Goal: Book appointment/travel/reservation

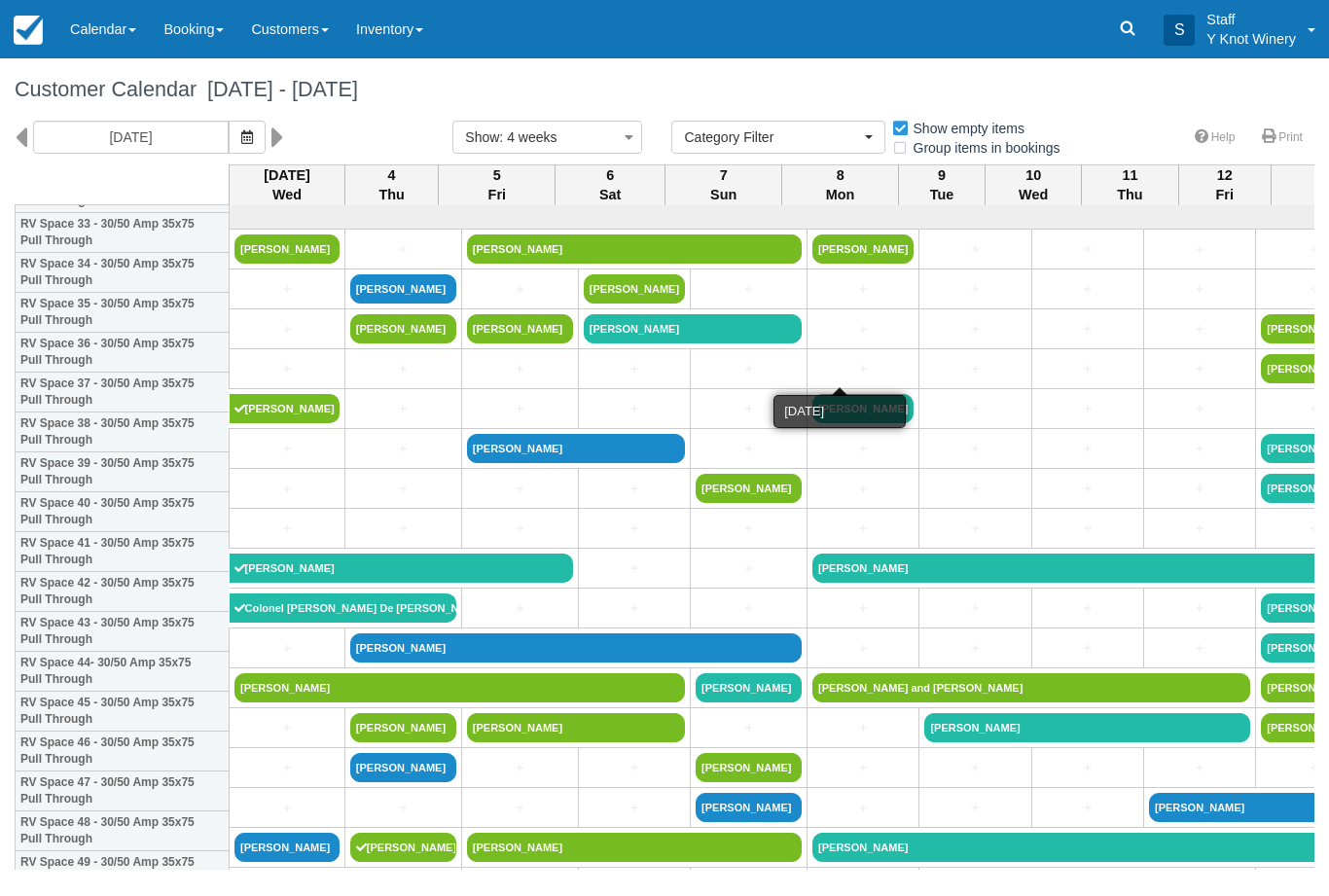
select select
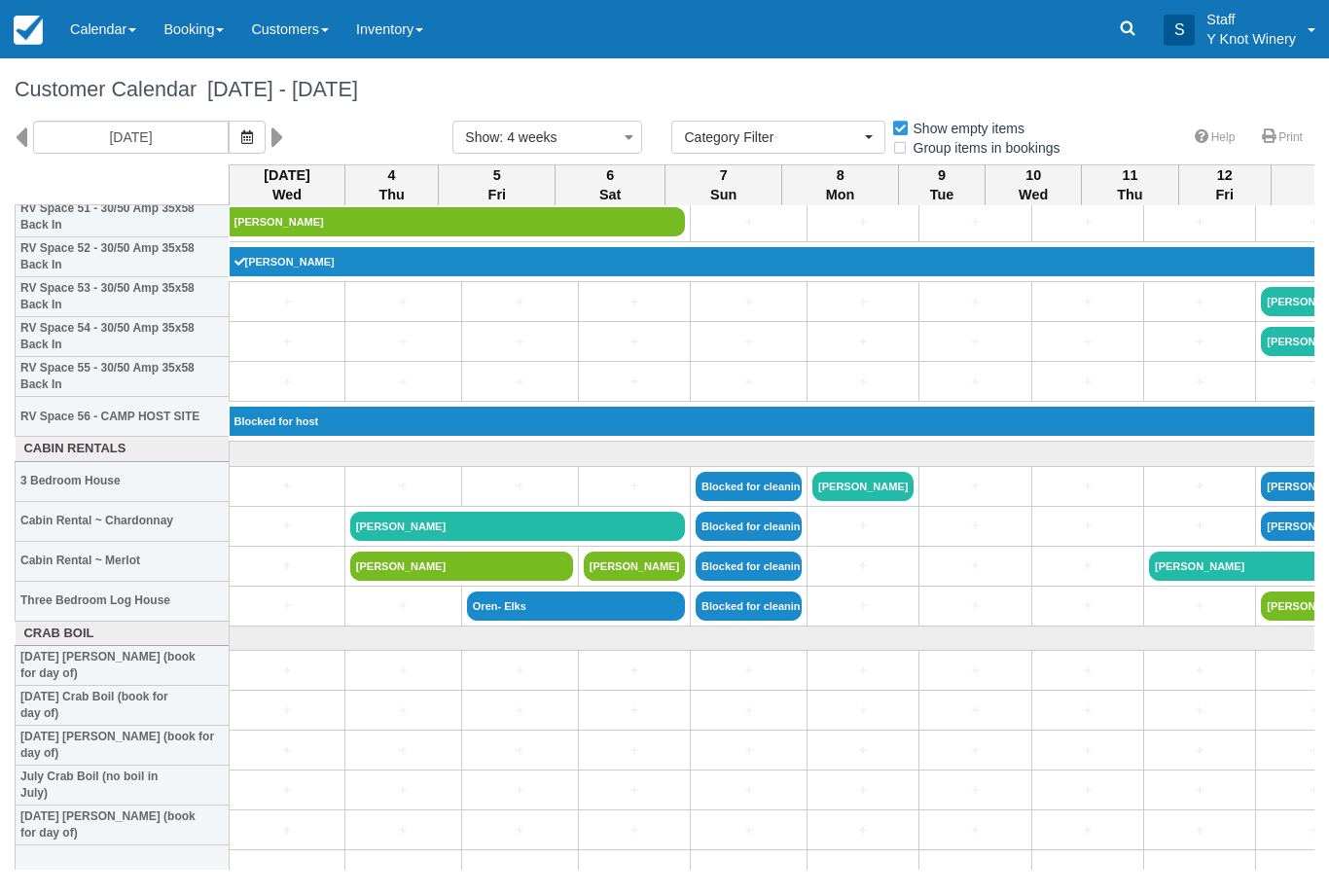
scroll to position [2106, 0]
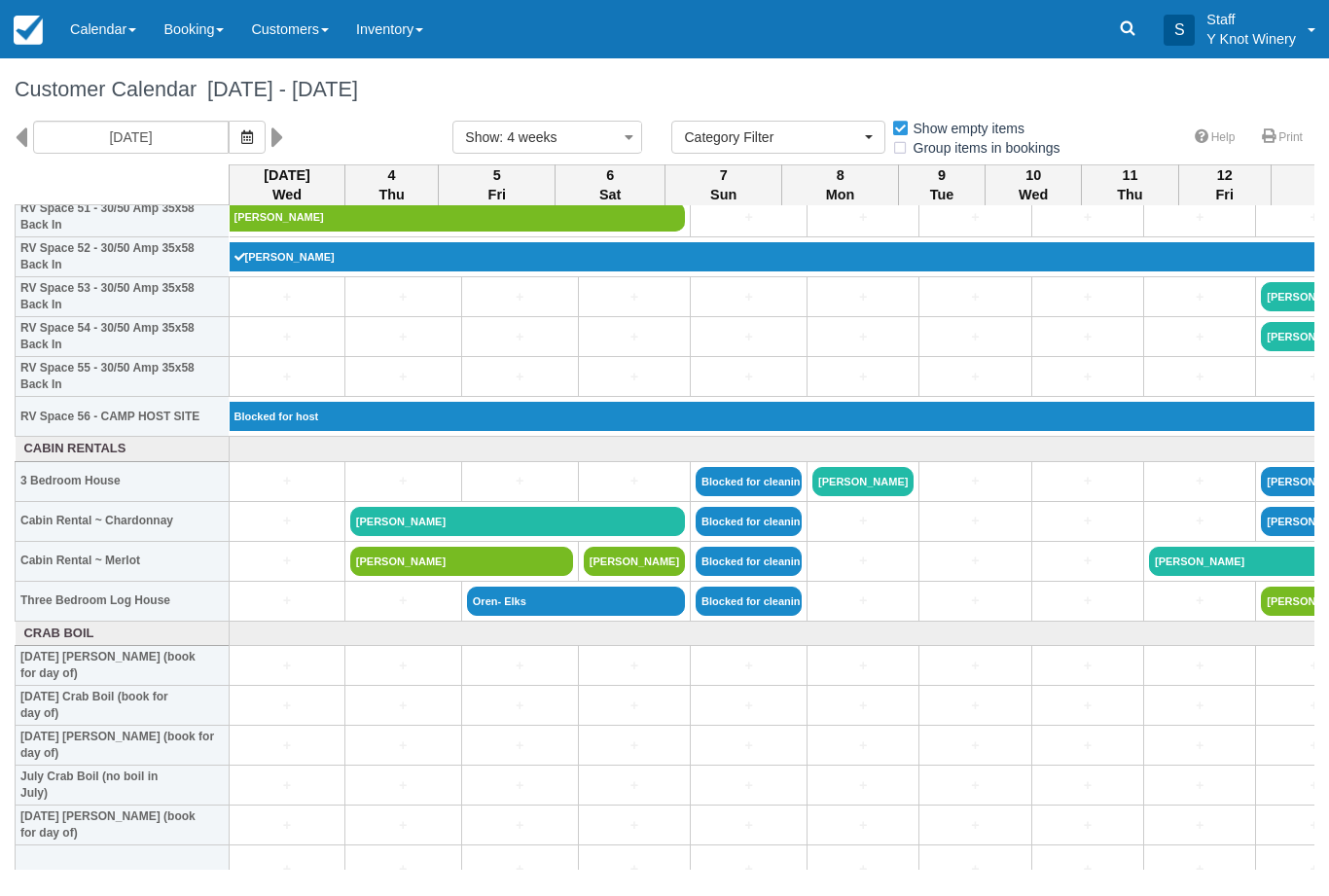
click at [113, 34] on link "Calendar" at bounding box center [103, 29] width 94 height 58
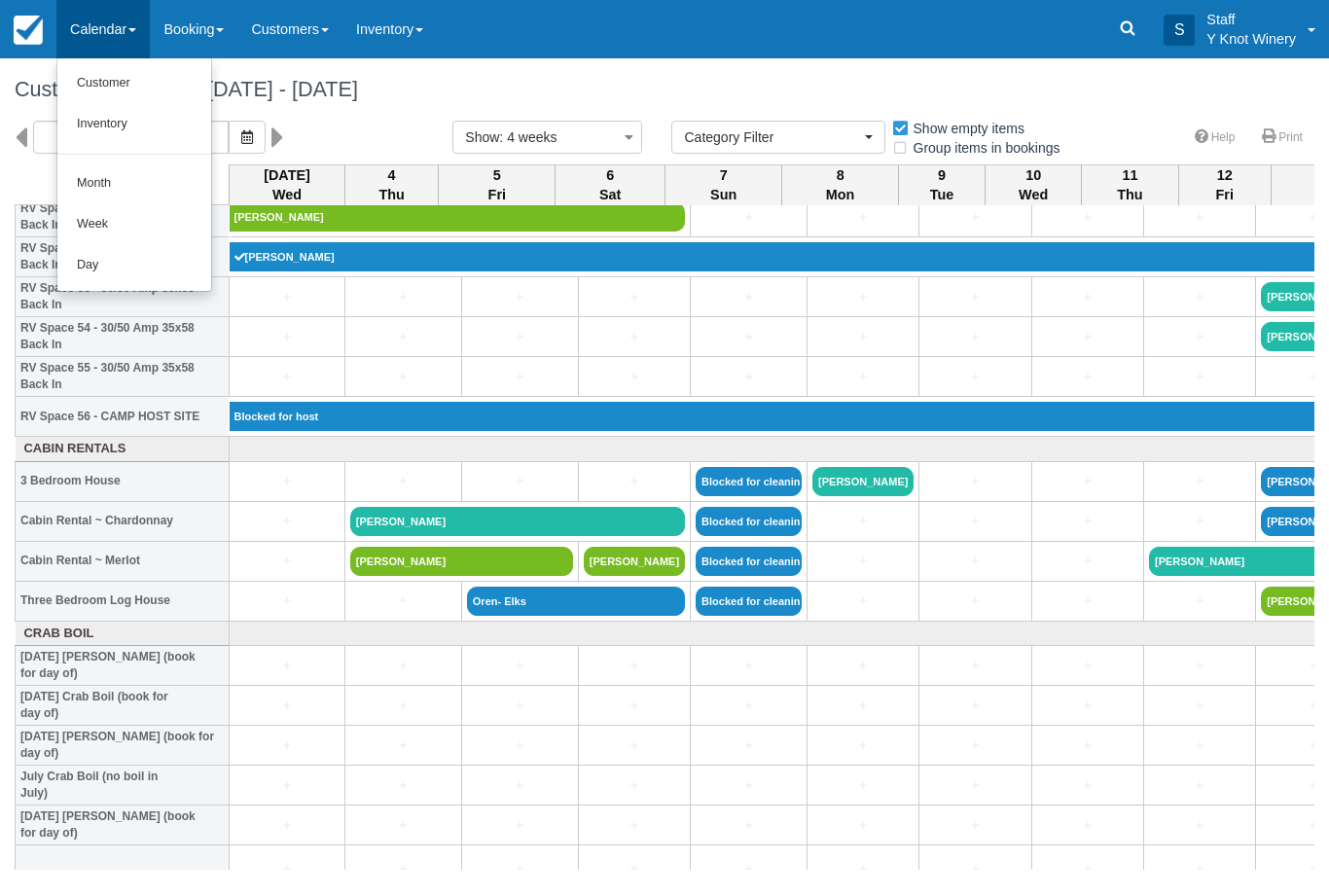
click at [128, 72] on link "Customer" at bounding box center [134, 83] width 154 height 40
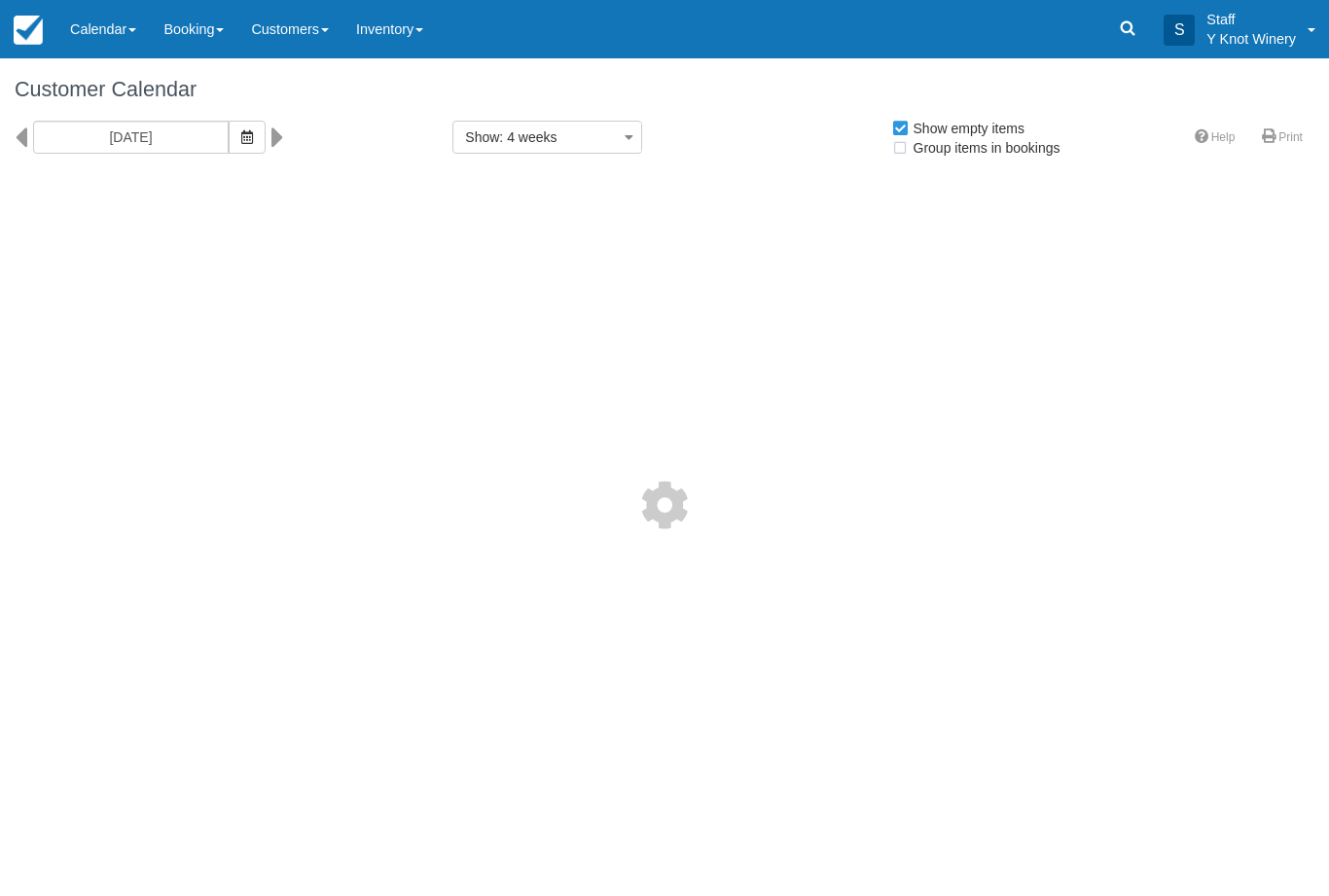
select select
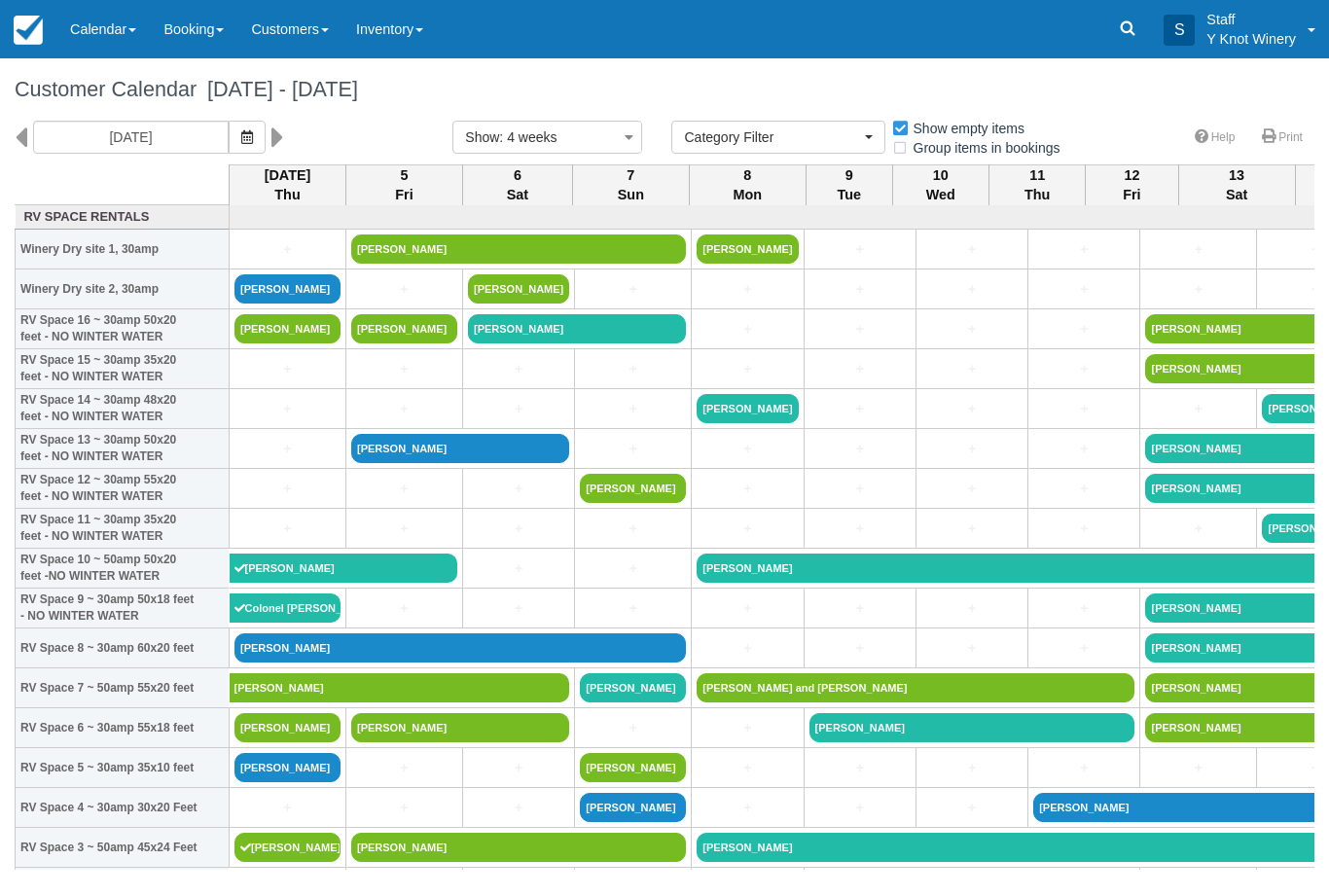
click at [241, 130] on icon "button" at bounding box center [247, 137] width 12 height 14
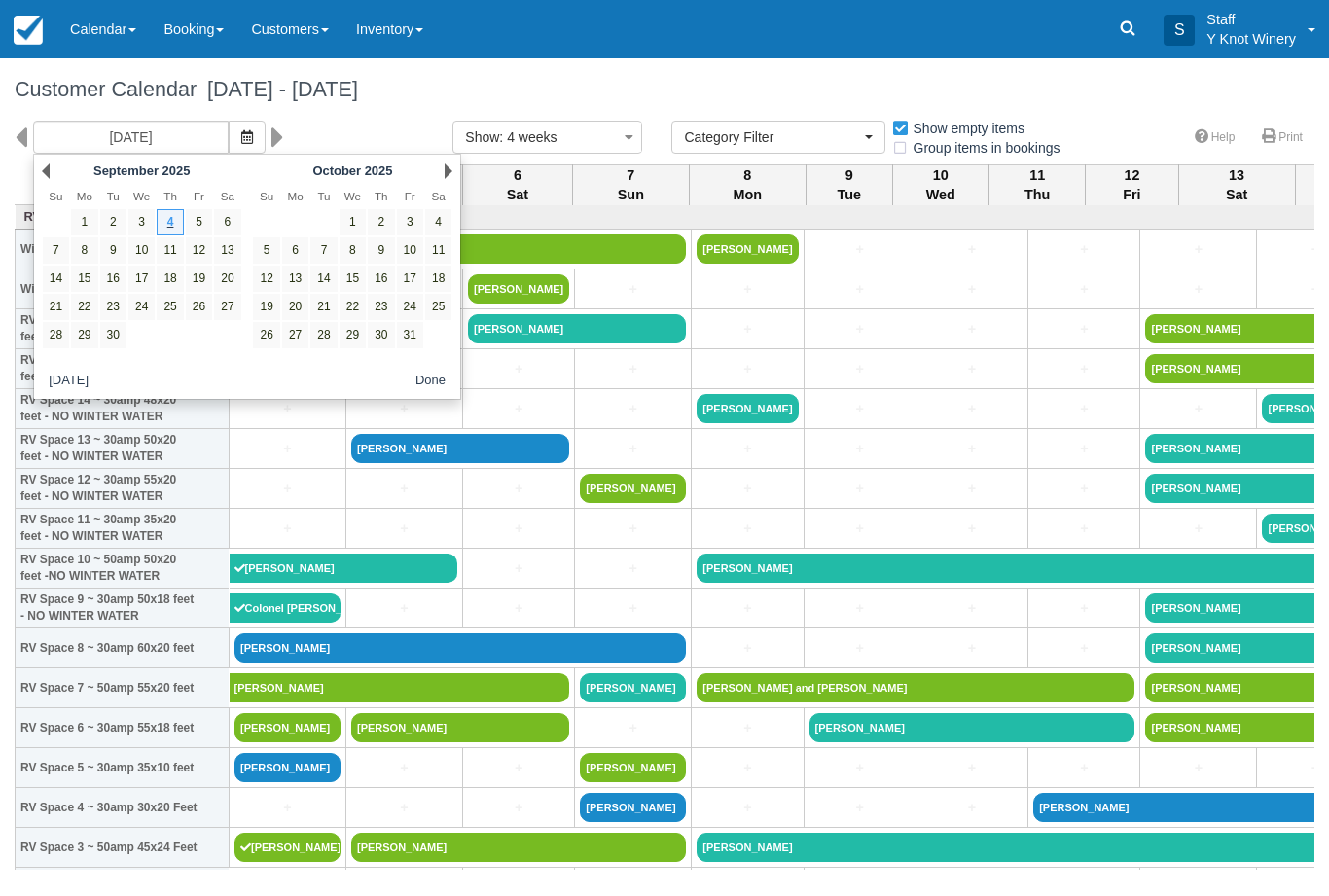
click at [198, 284] on link "19" at bounding box center [198, 278] width 27 height 27
type input "09/19/25"
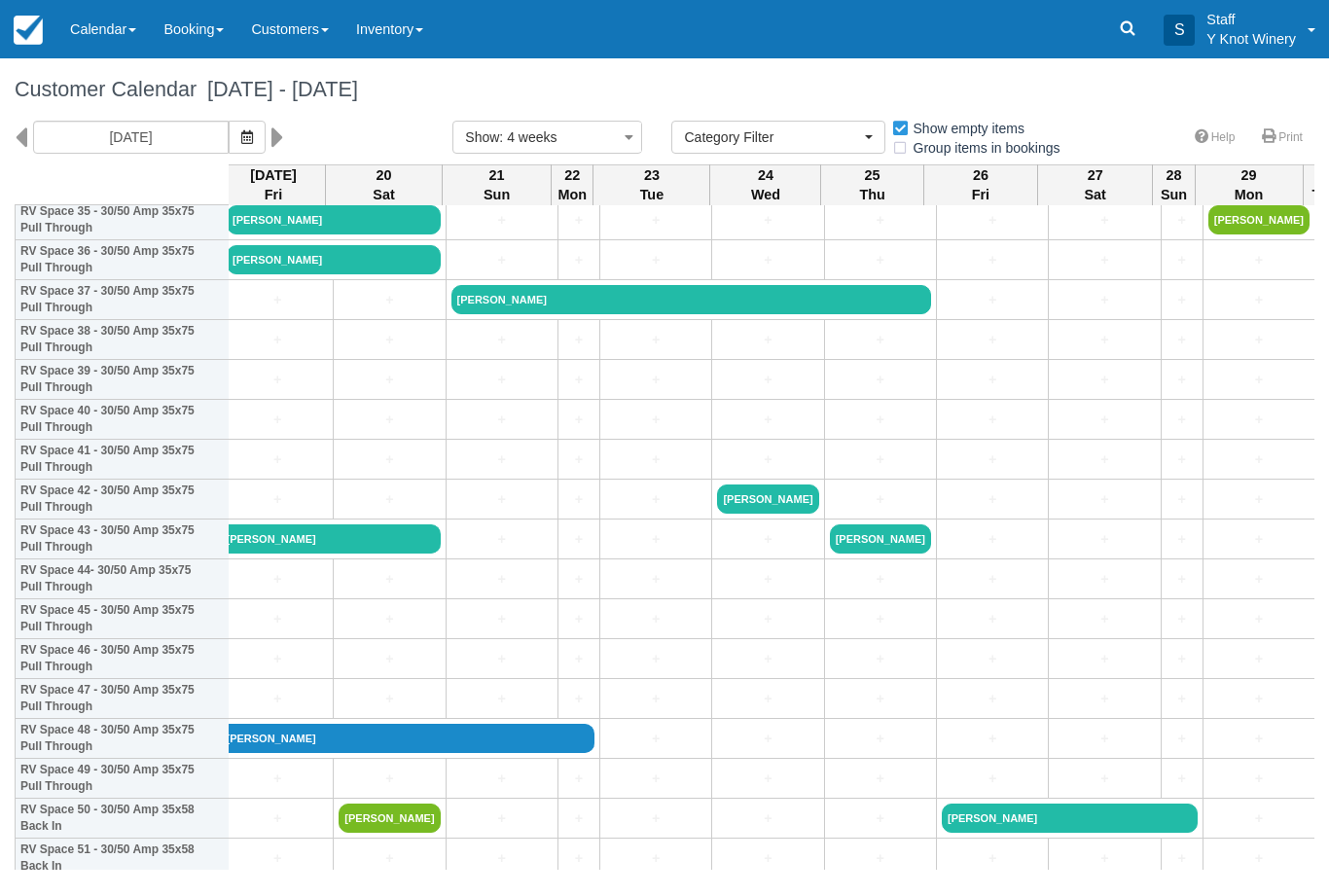
scroll to position [1459, 7]
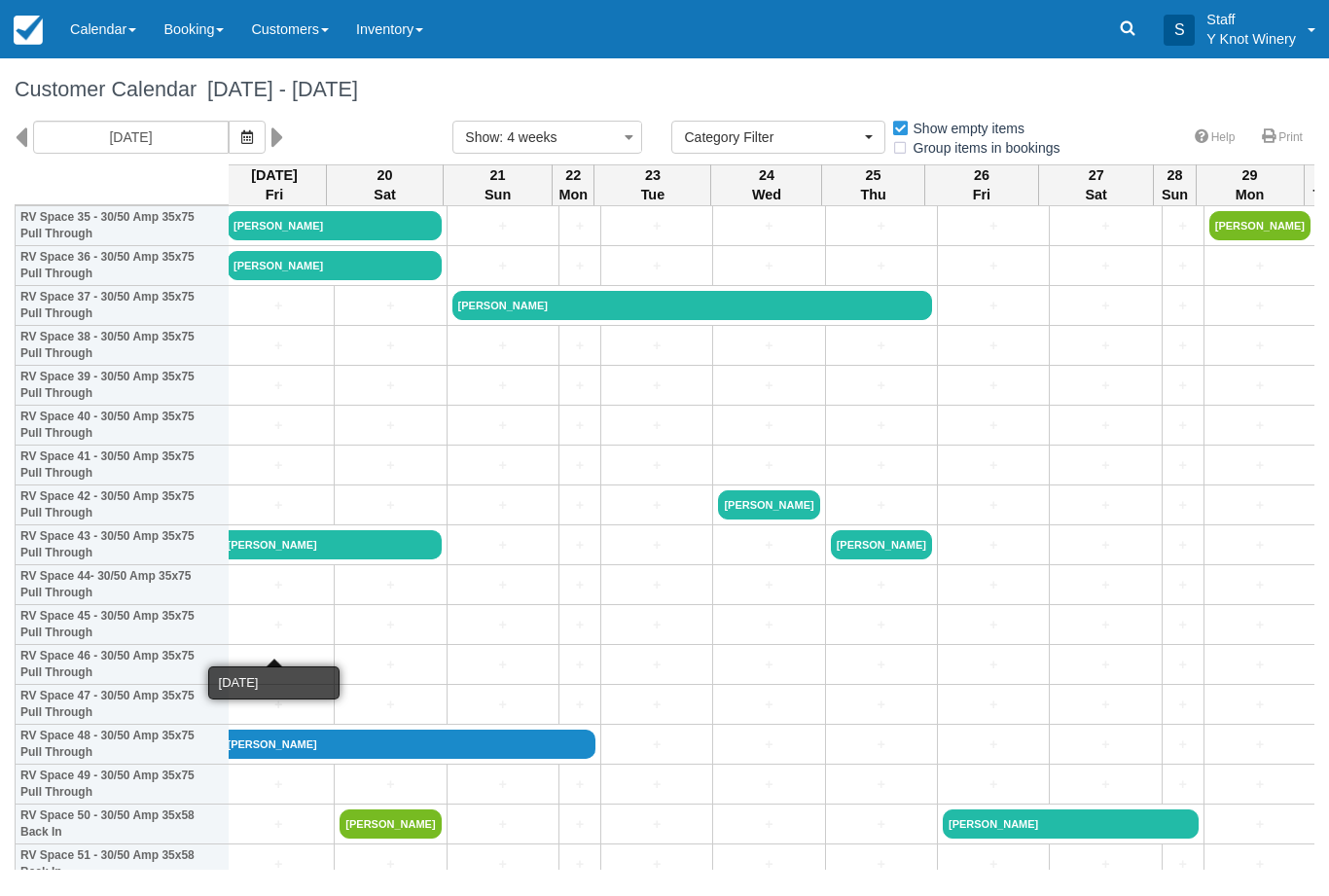
click at [259, 635] on link "+" at bounding box center [278, 625] width 102 height 21
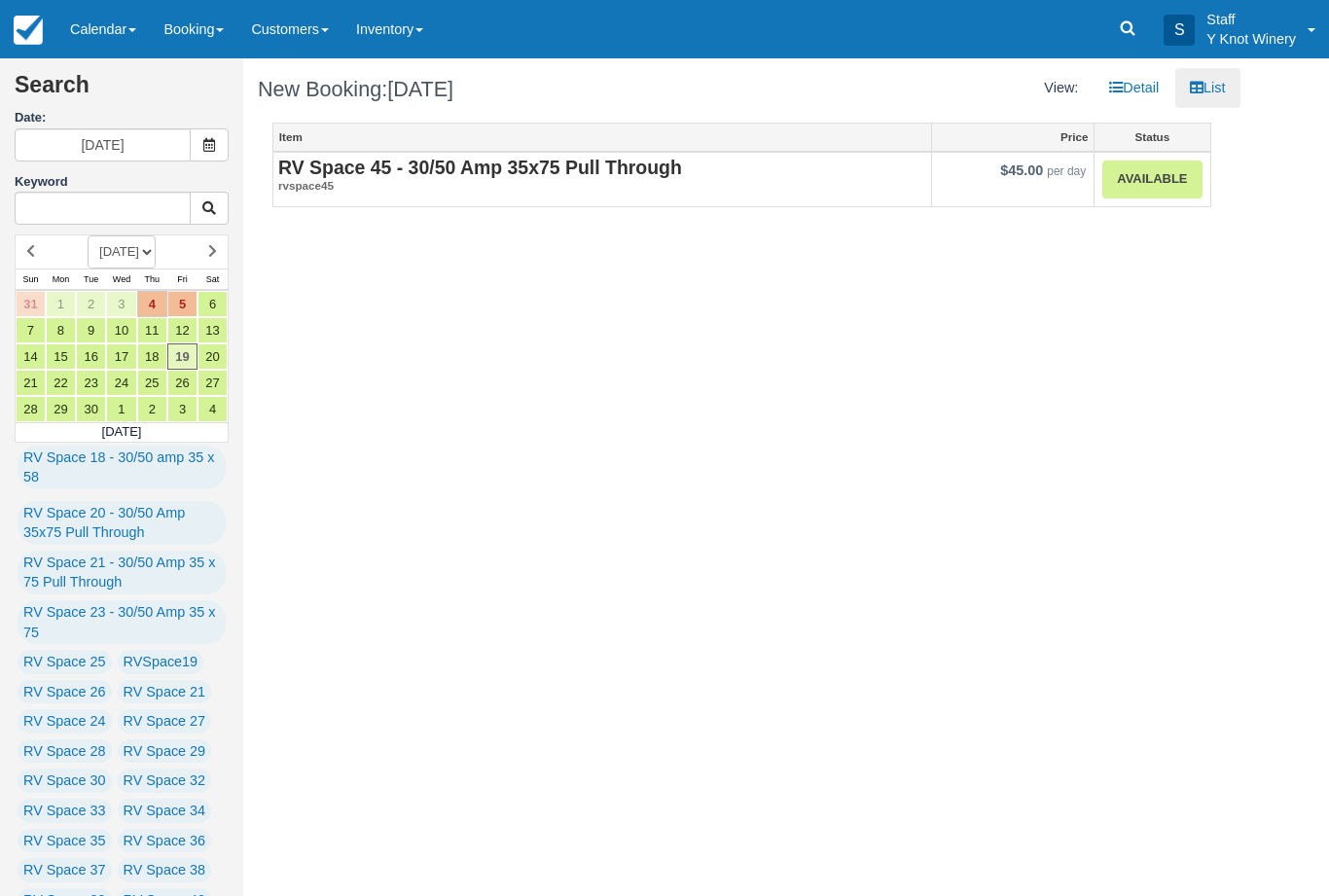
click at [1163, 180] on link "Available" at bounding box center [1151, 180] width 100 height 37
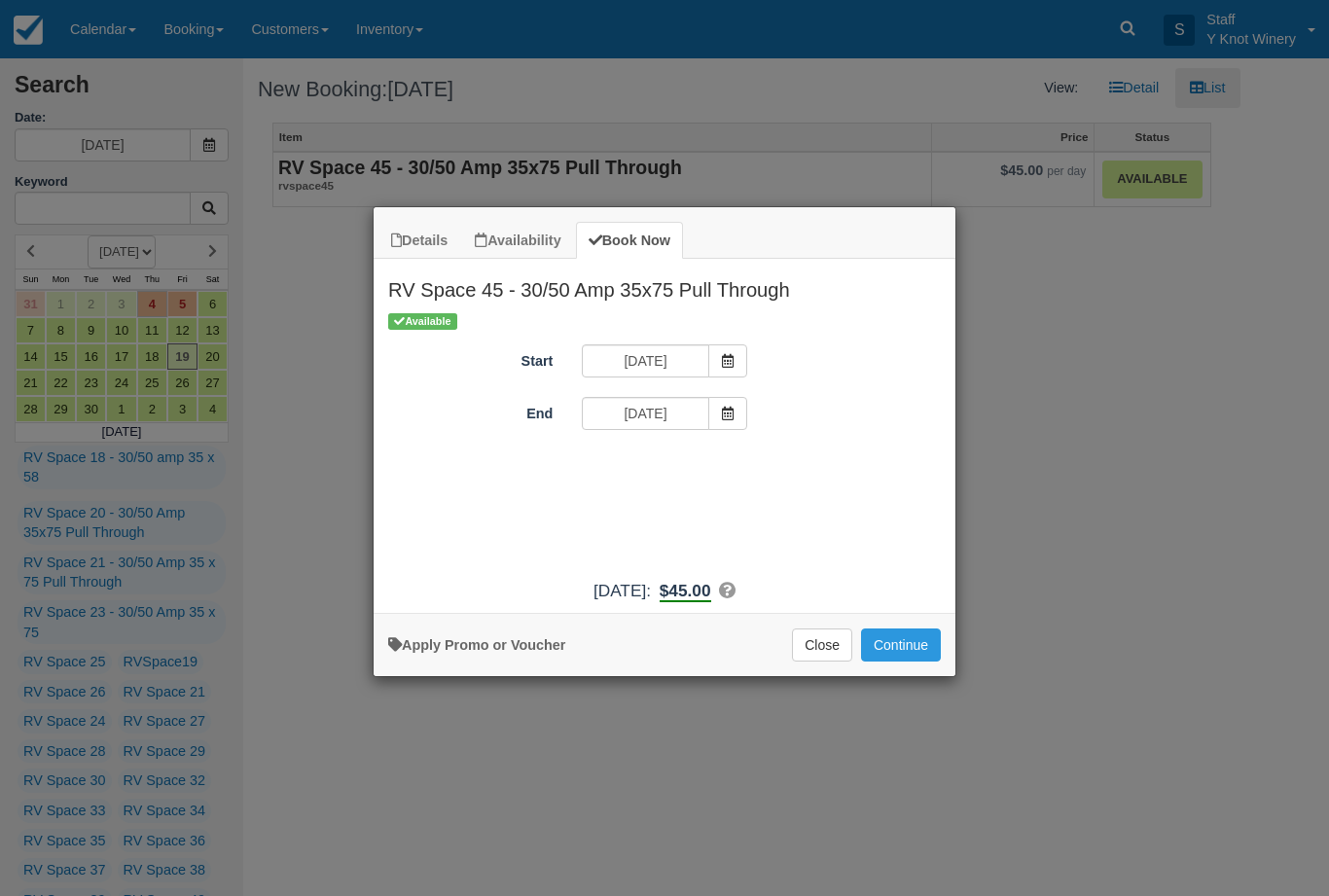
click at [711, 427] on span "Item Modal" at bounding box center [727, 413] width 38 height 34
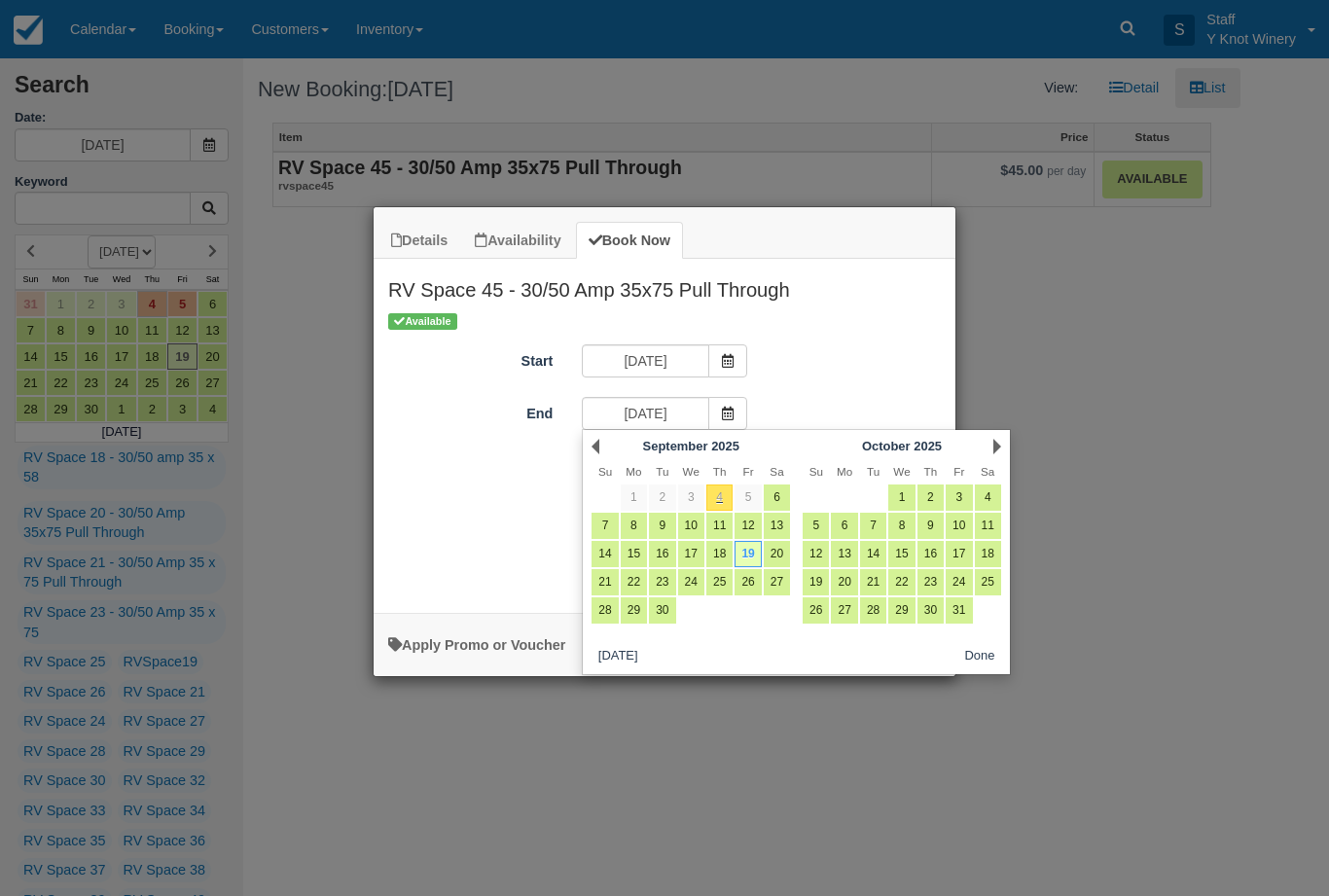
click at [781, 551] on link "20" at bounding box center [776, 554] width 27 height 27
type input "09/20/25"
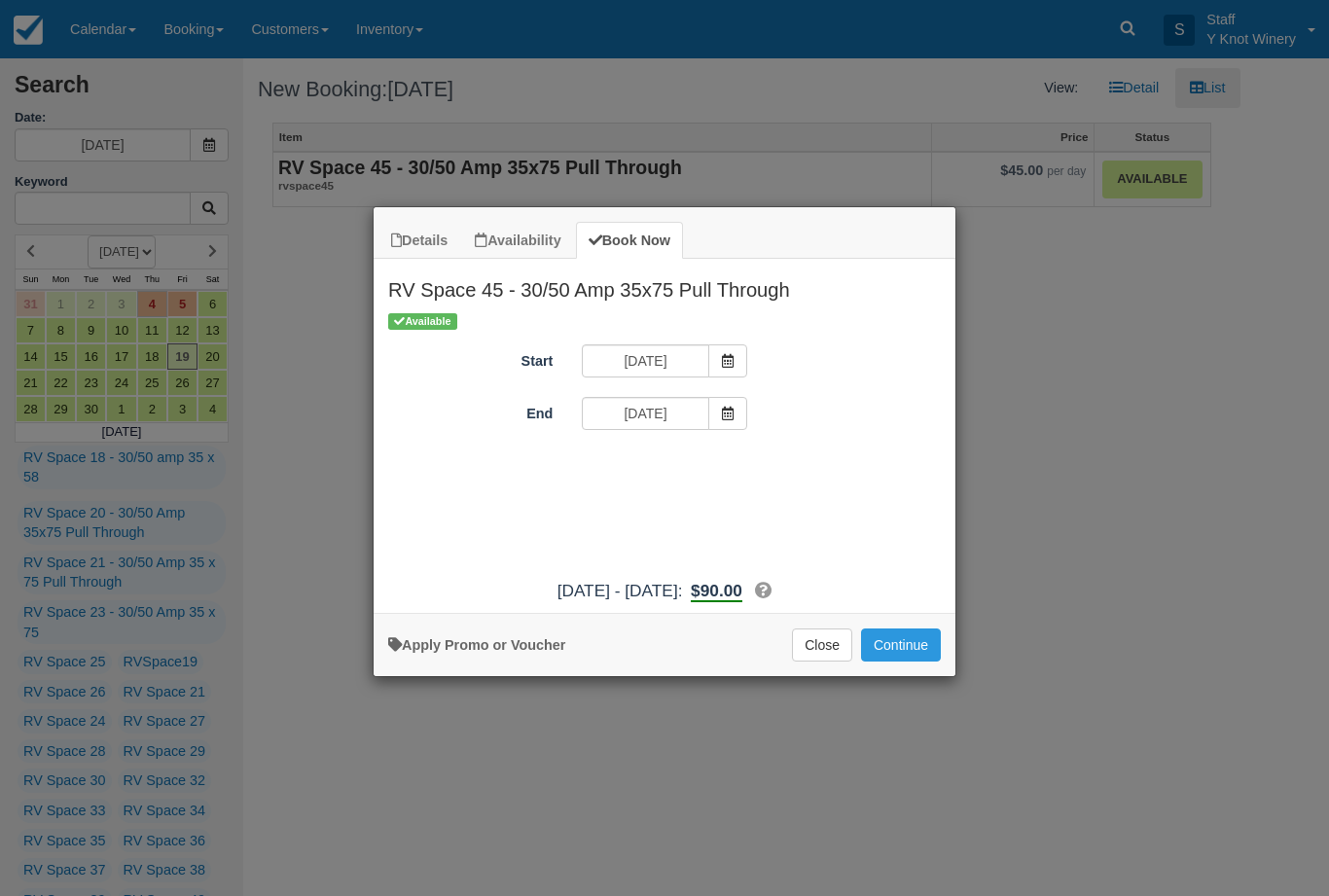
click at [918, 661] on button "Continue" at bounding box center [900, 645] width 80 height 34
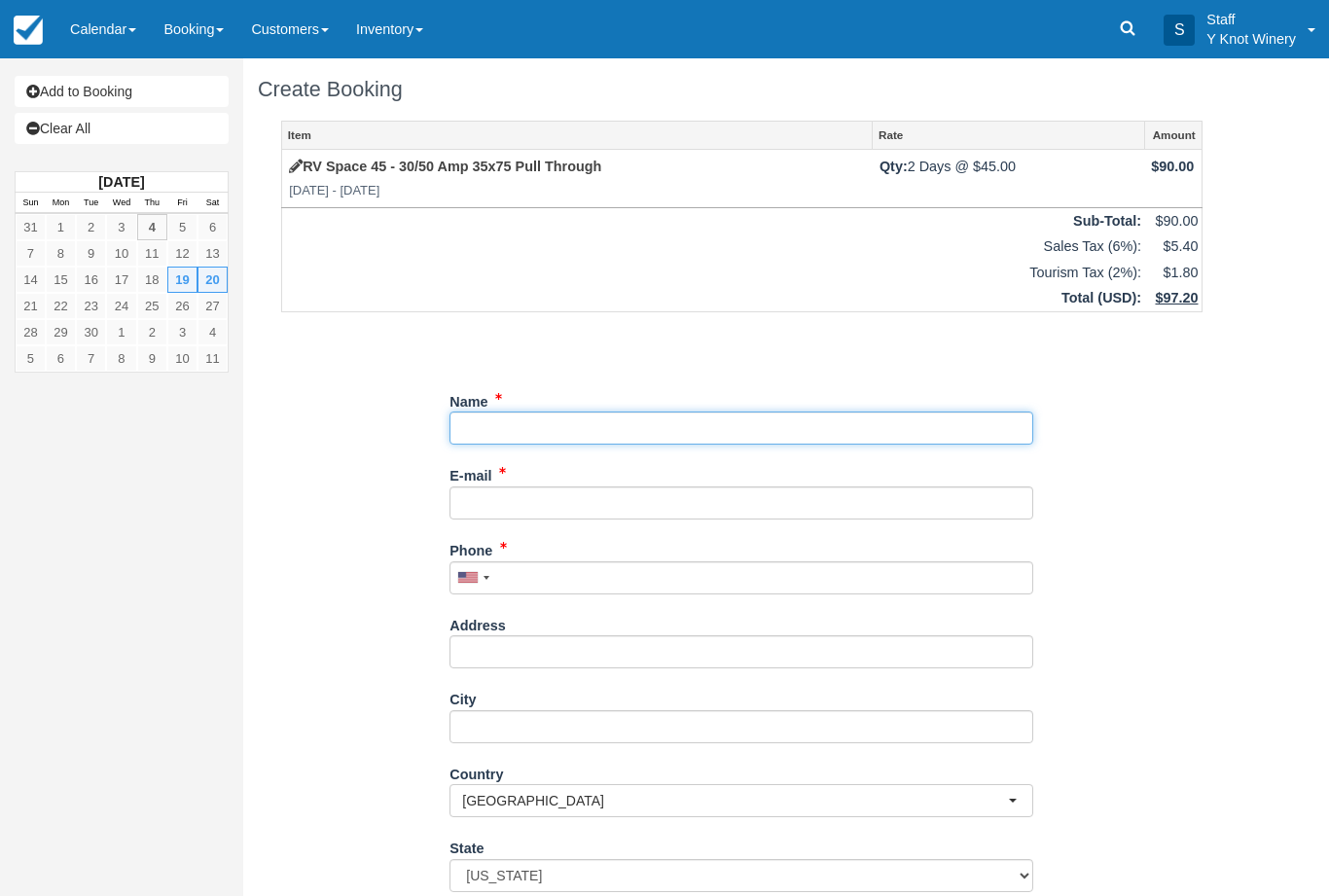
click at [521, 414] on input "Name" at bounding box center [740, 428] width 583 height 34
type input "Paul Foster"
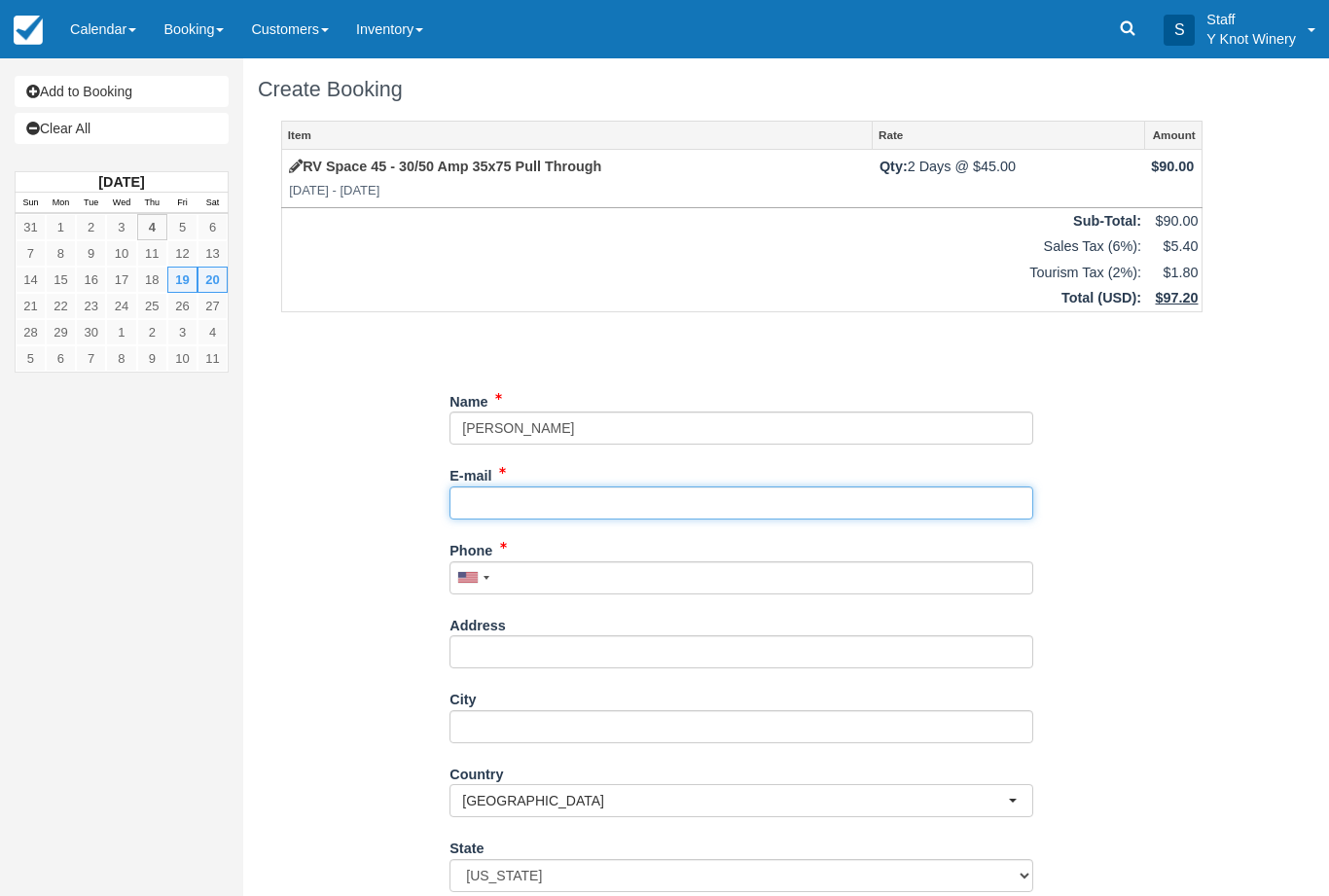
click at [559, 505] on input "E-mail" at bounding box center [740, 503] width 583 height 34
type input "kcfoster321@gmail.com"
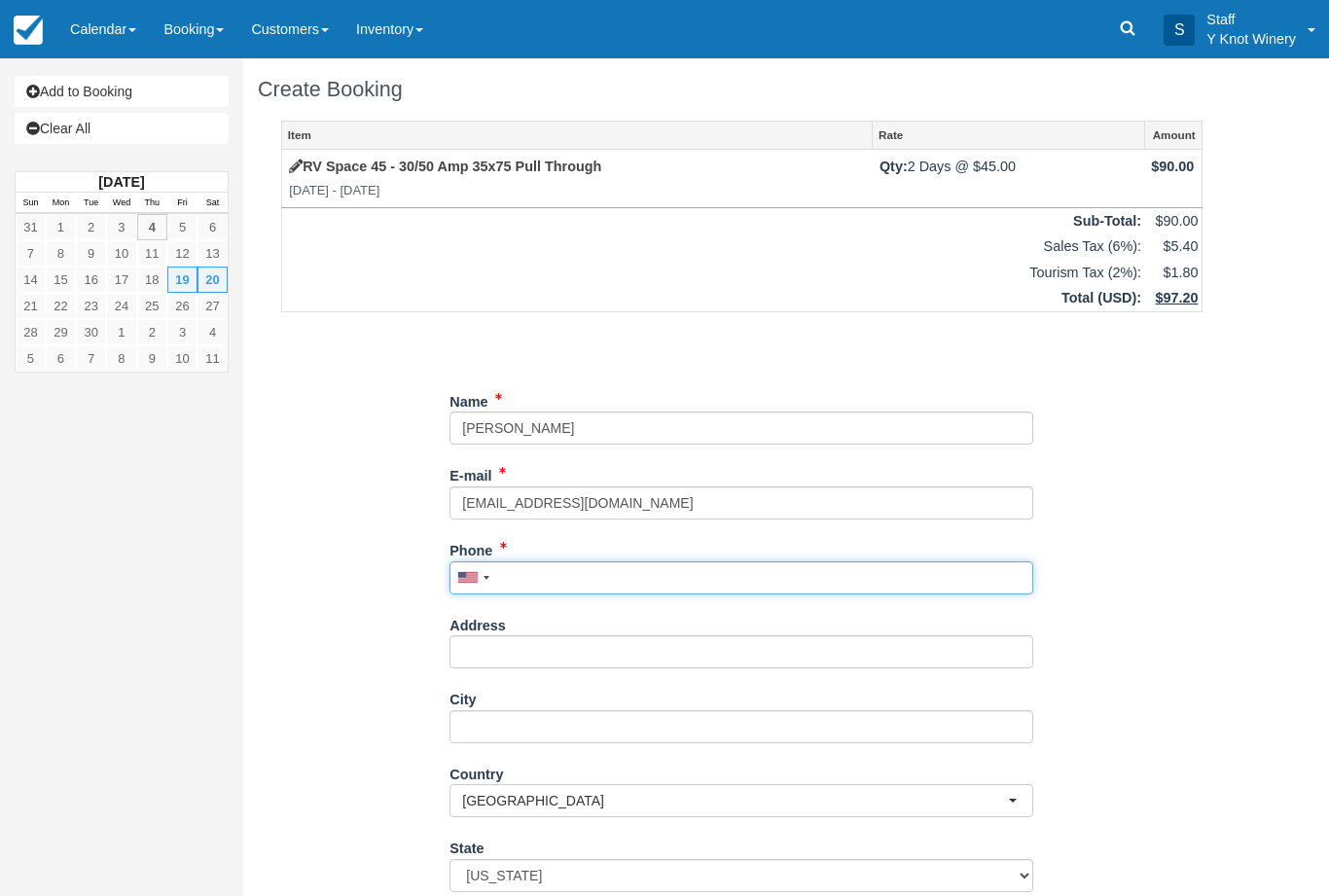
click at [536, 578] on input "Phone" at bounding box center [740, 578] width 583 height 34
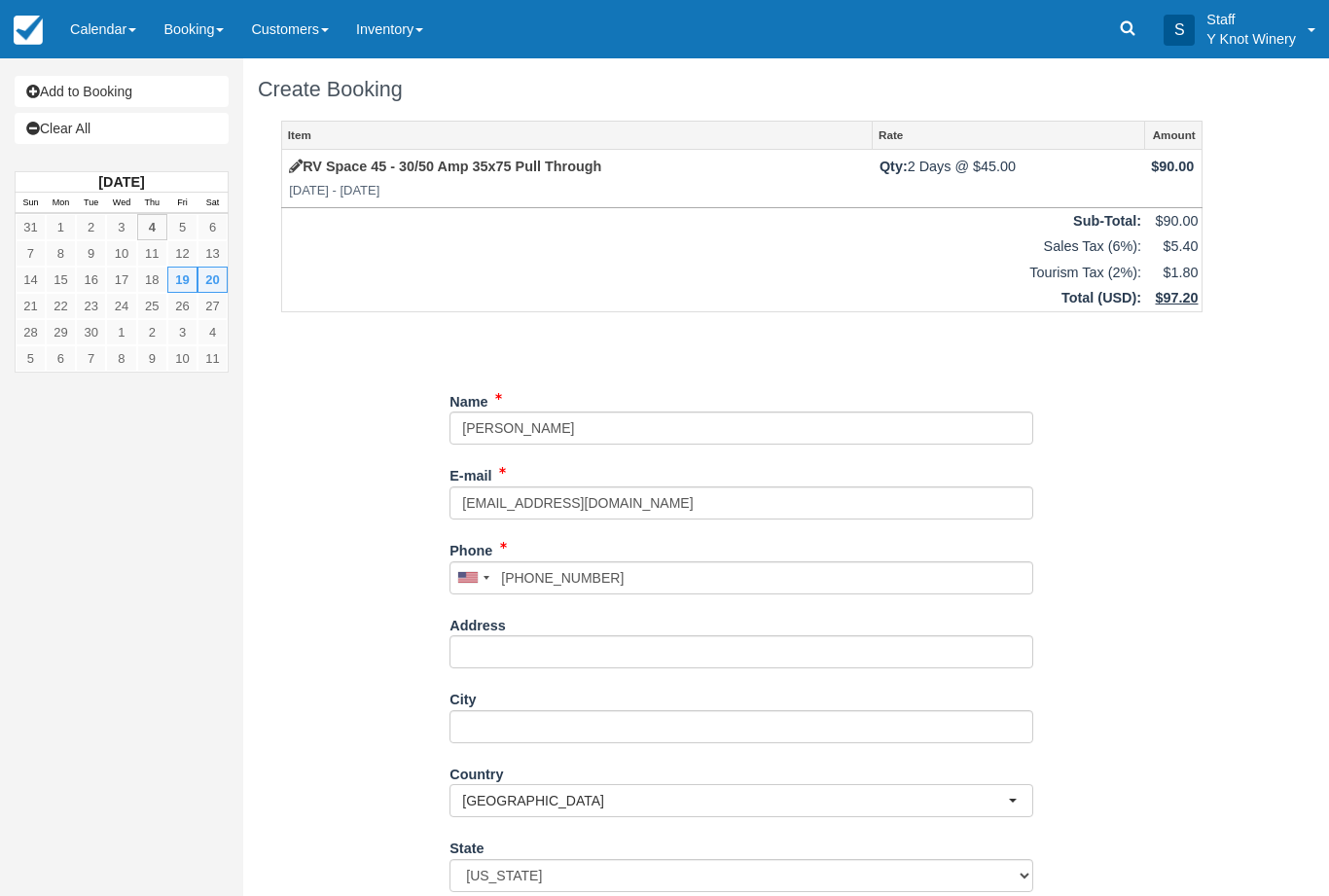
type input "+12088502424"
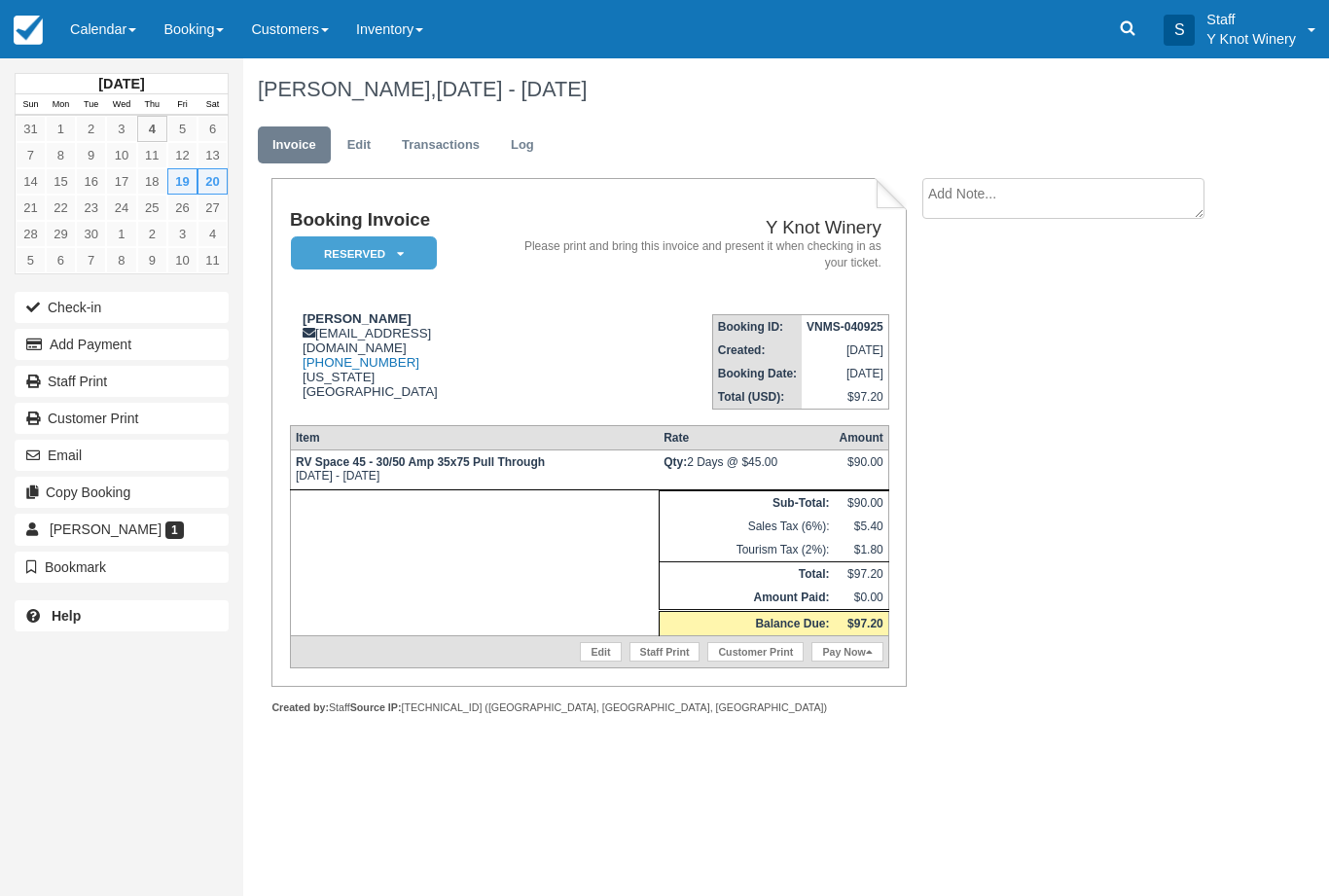
click at [127, 34] on link "Calendar" at bounding box center [103, 29] width 94 height 58
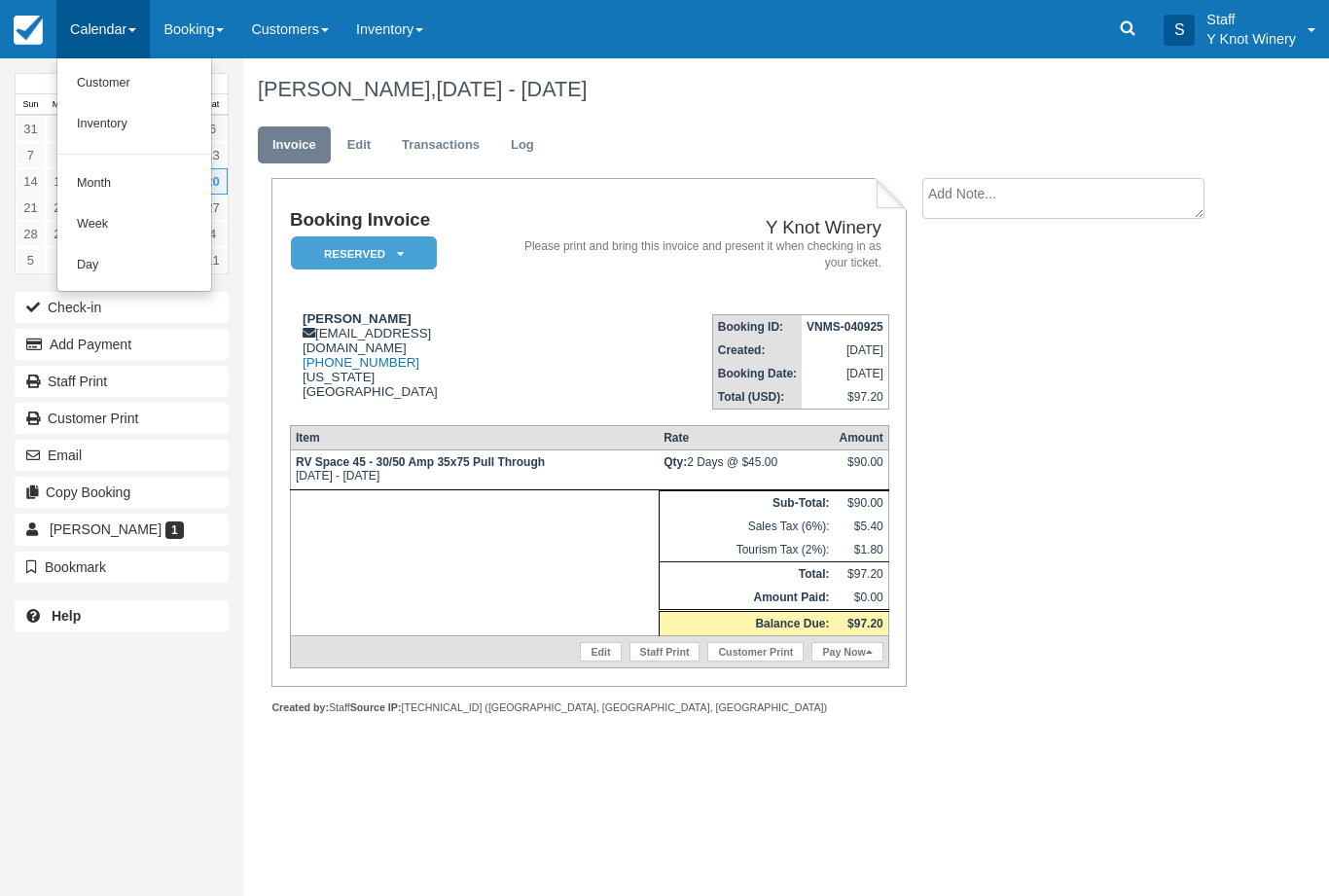
click at [151, 75] on link "Customer" at bounding box center [134, 83] width 154 height 40
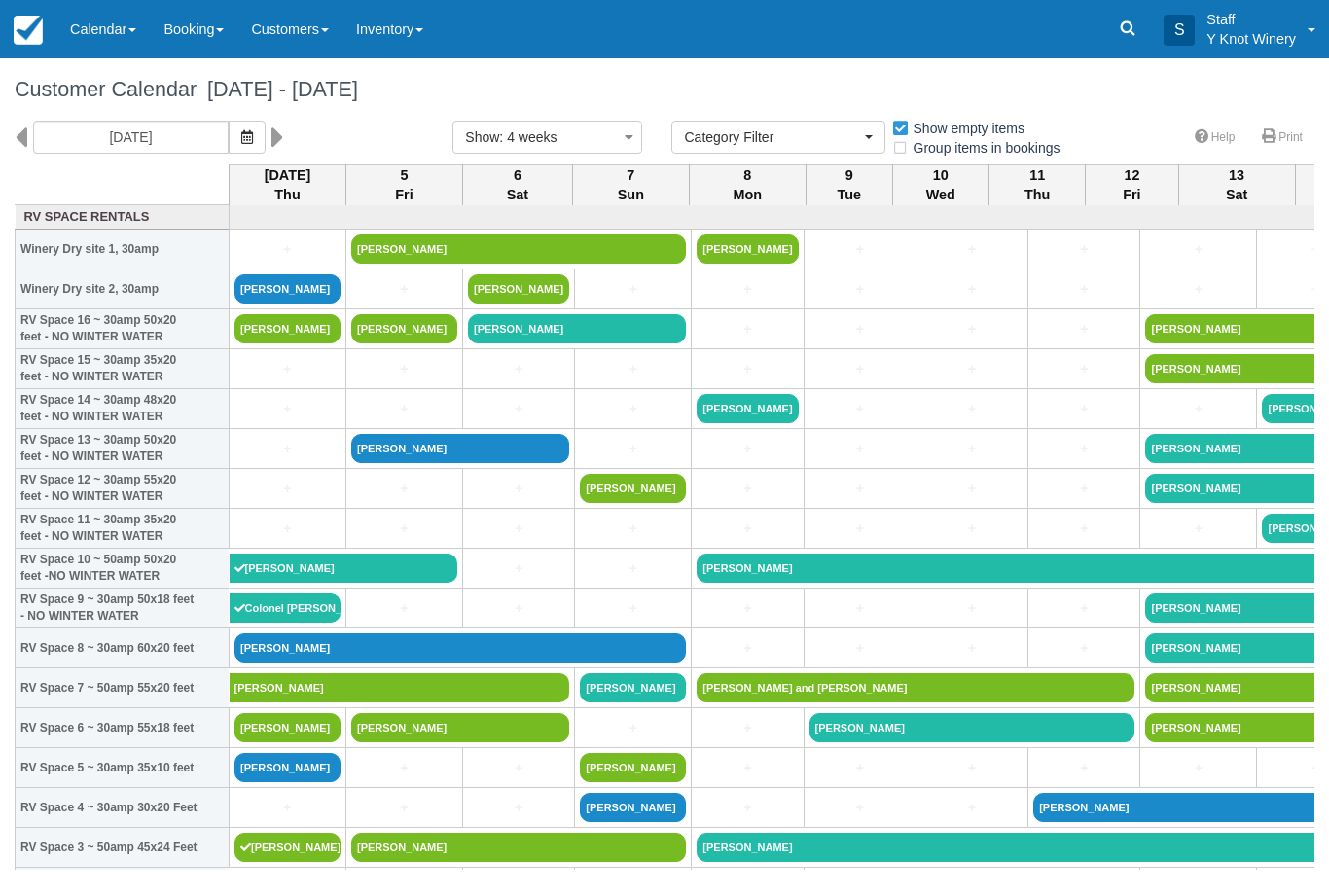
select select
click at [319, 783] on link "[PERSON_NAME]" at bounding box center [287, 768] width 106 height 30
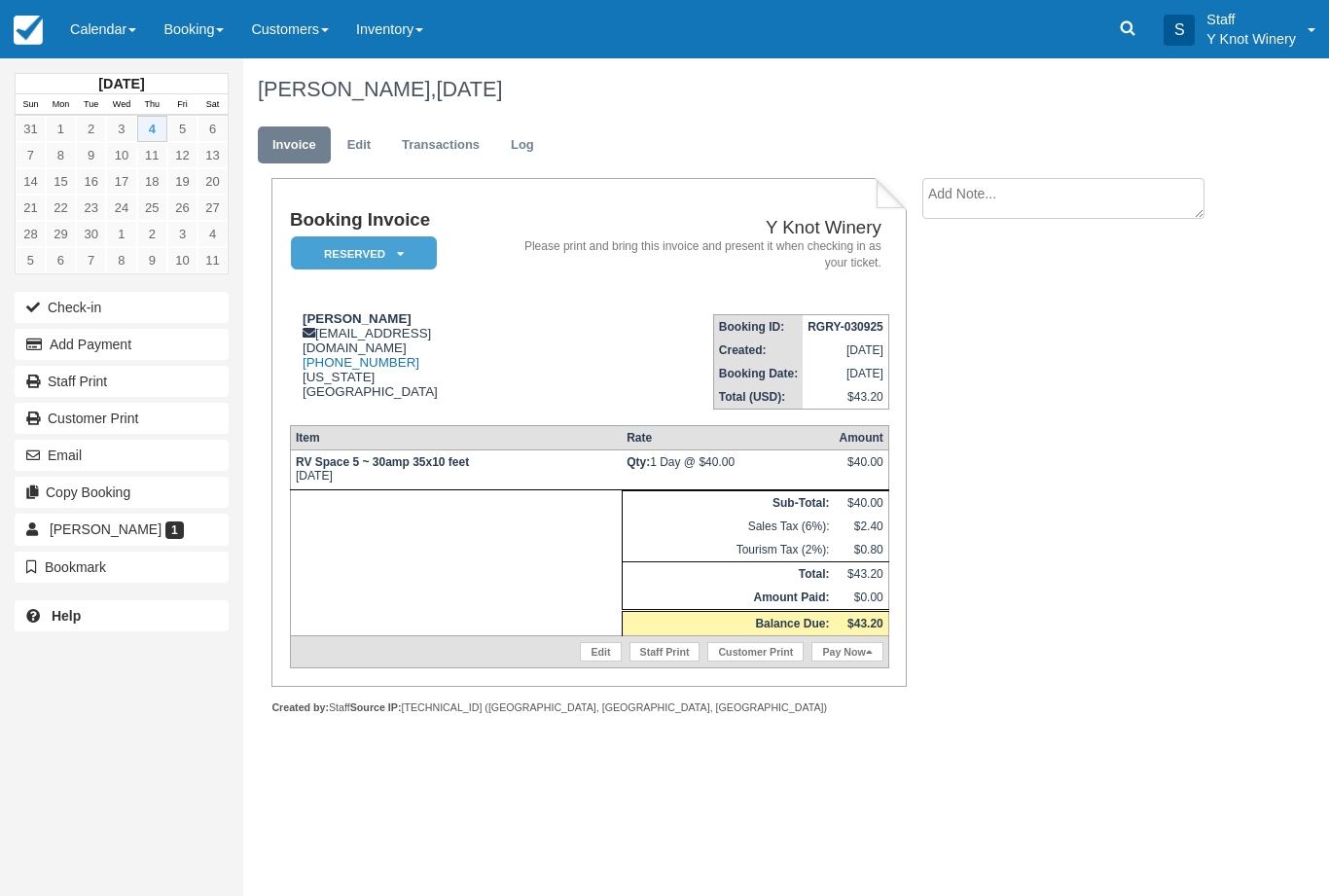
click at [362, 138] on link "Edit" at bounding box center [358, 145] width 52 height 37
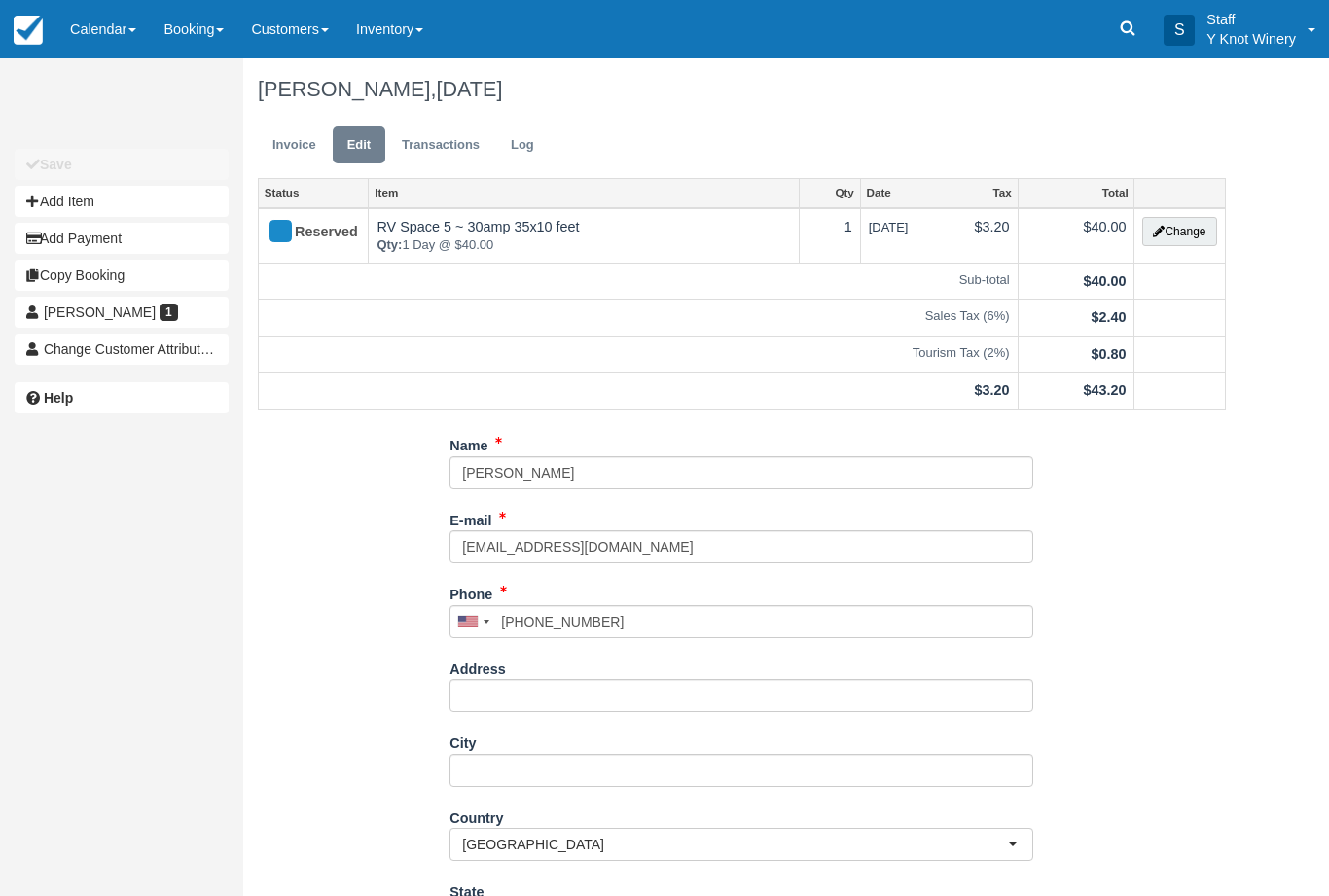
click at [1177, 239] on button "Change" at bounding box center [1178, 232] width 74 height 30
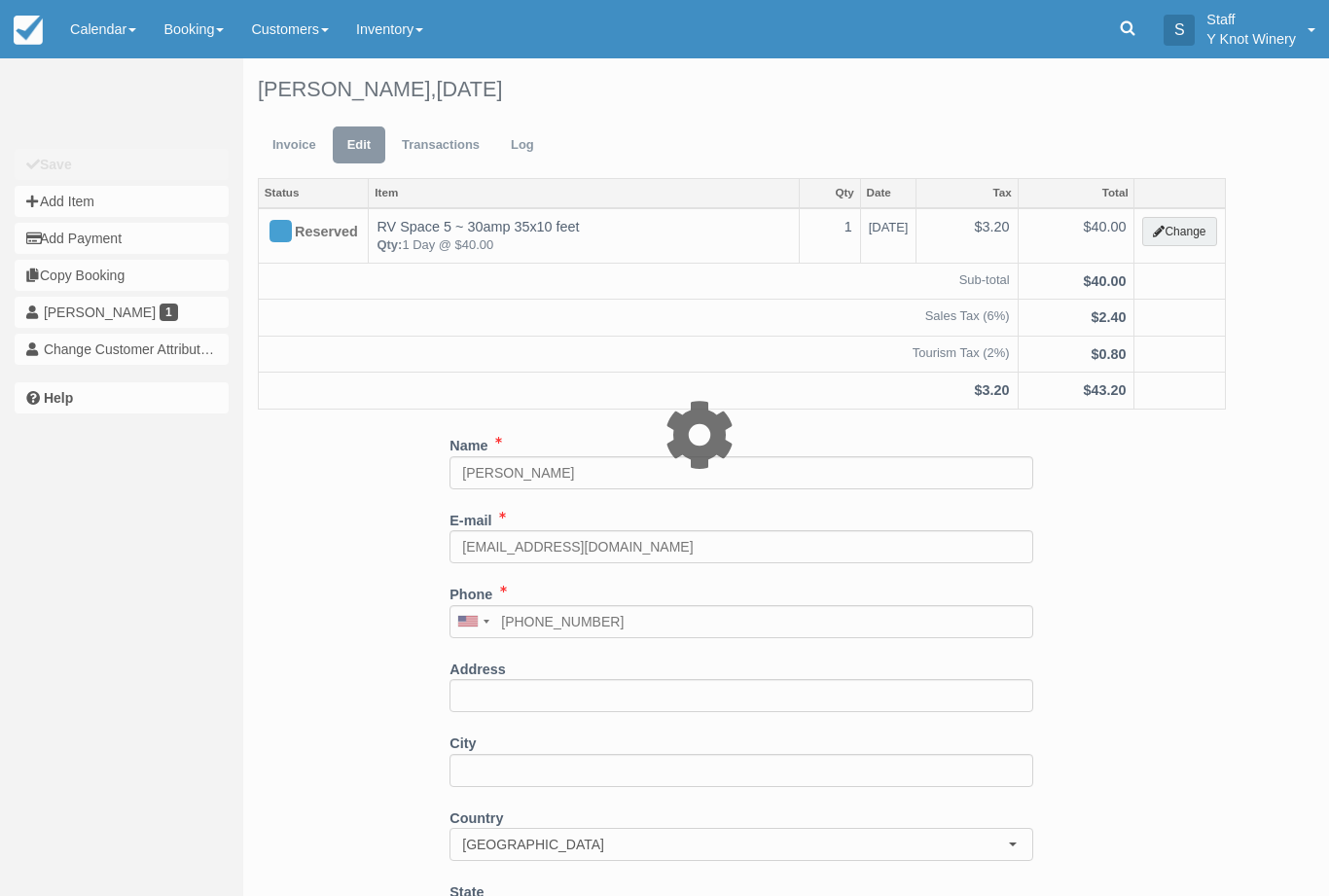
type input "40.00"
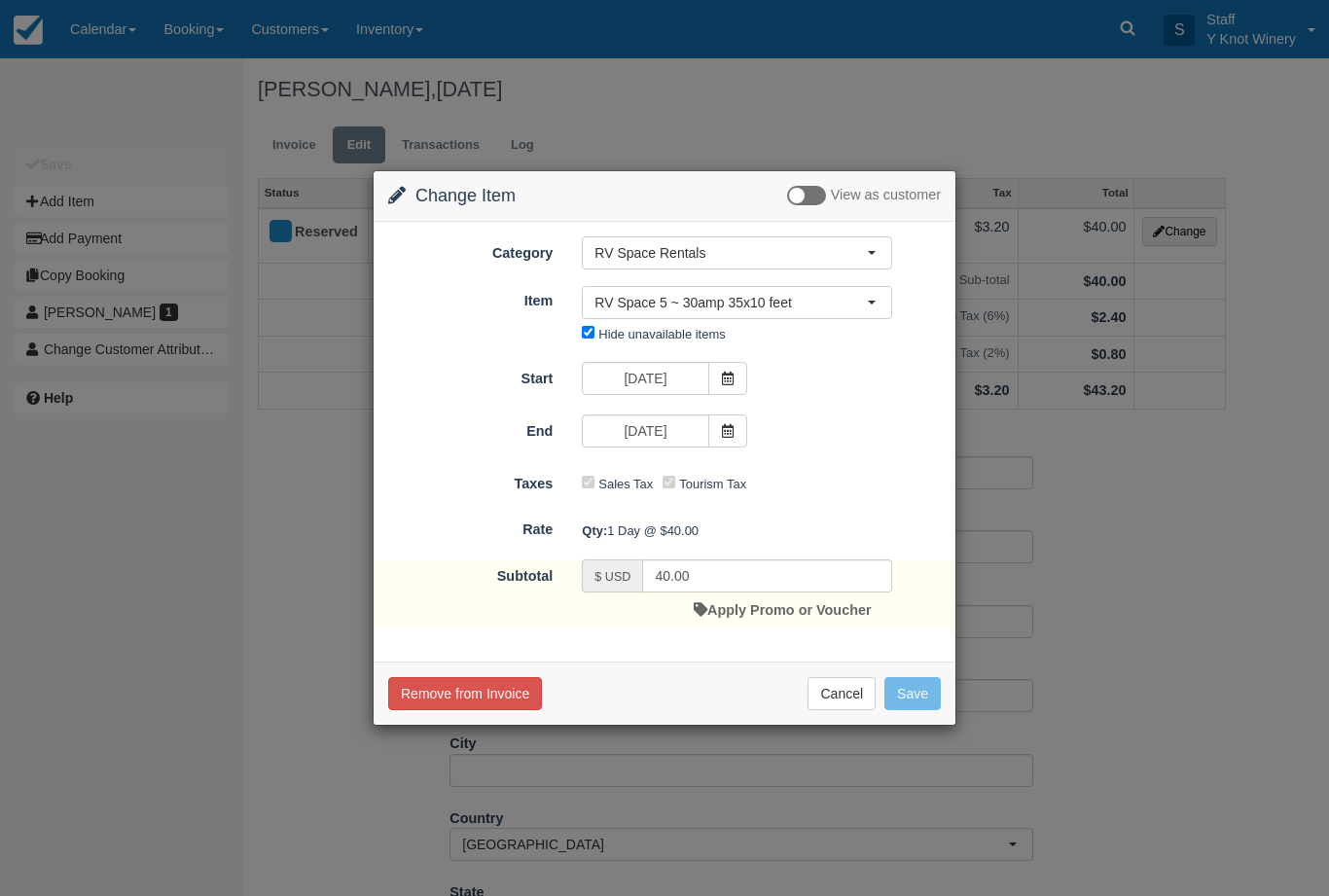
click at [872, 295] on button "RV Space 5 ~ 30amp 35x10 feet" at bounding box center [736, 303] width 310 height 34
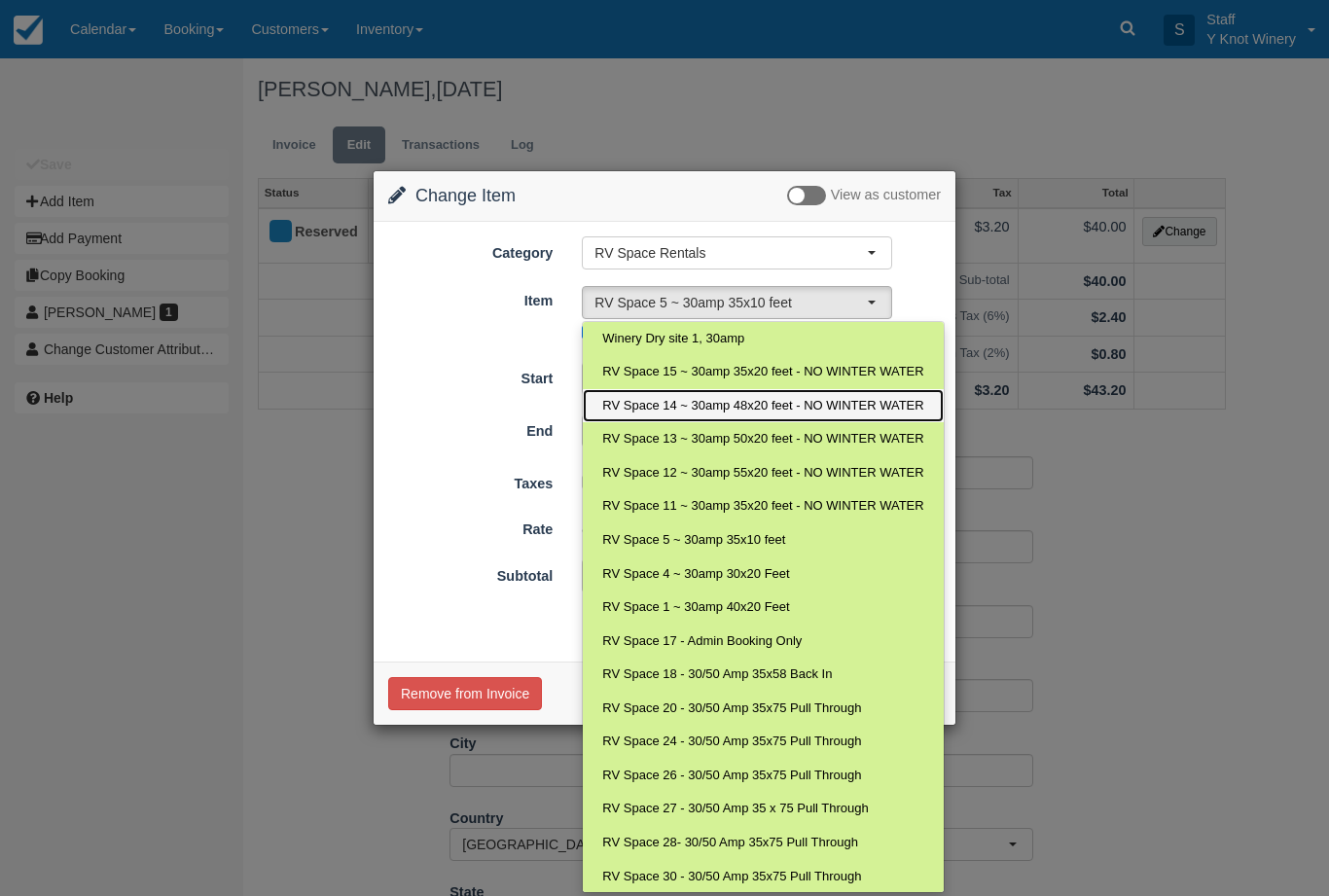
click at [667, 403] on span "RV Space 14 ~ 30amp 48x20 feet - NO WINTER WATER" at bounding box center [762, 406] width 321 height 19
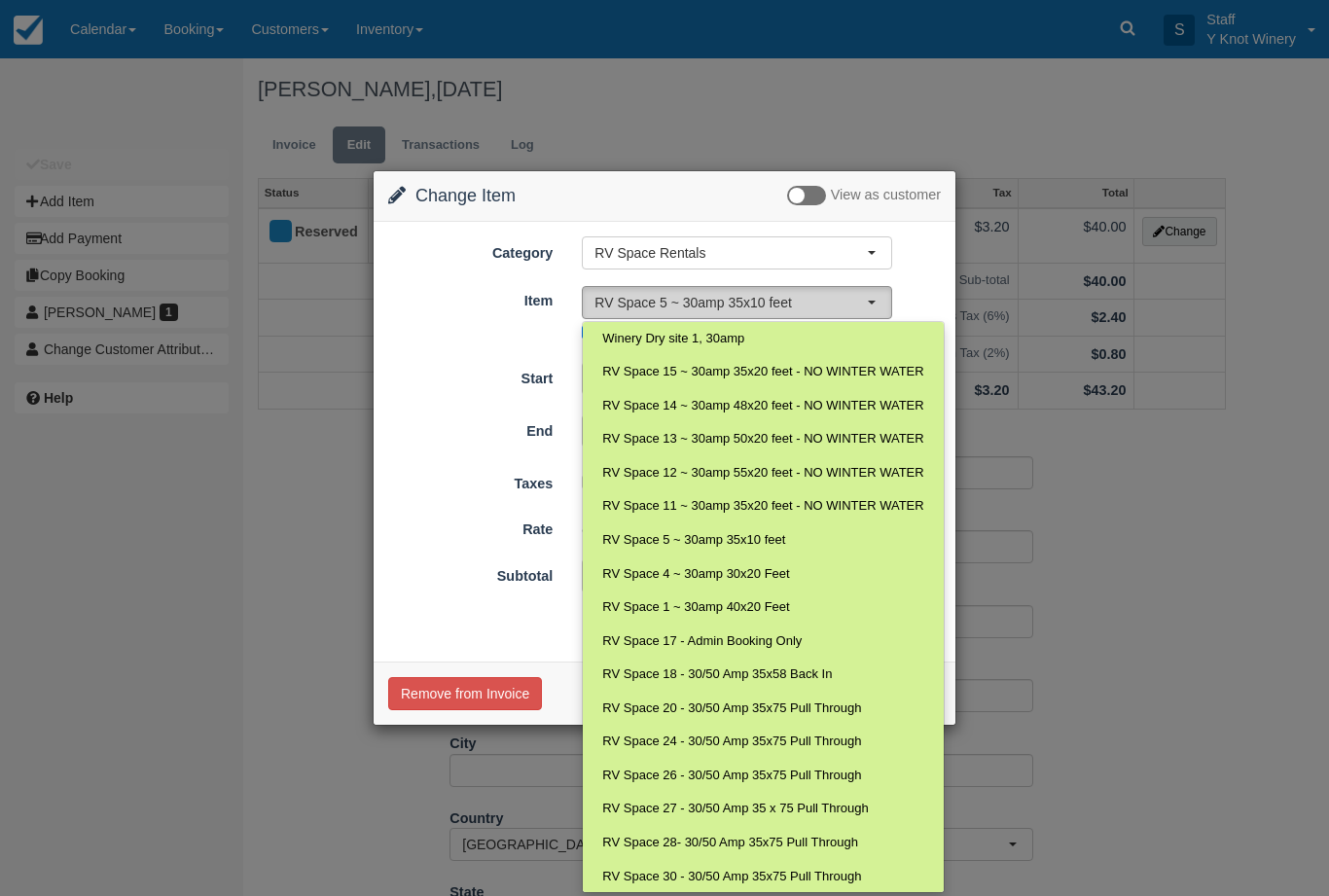
select select "26"
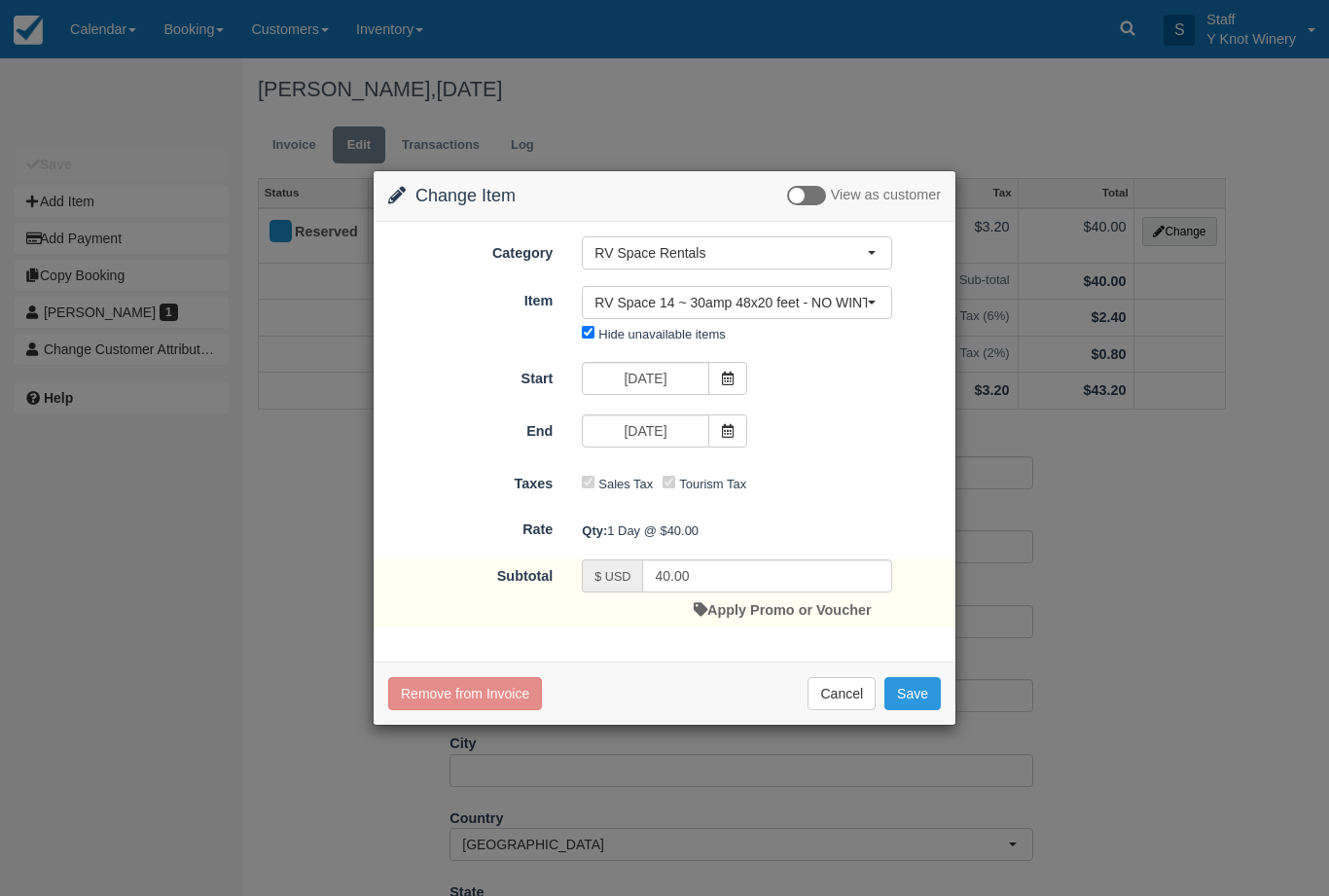
click at [919, 683] on button "Save" at bounding box center [912, 694] width 56 height 34
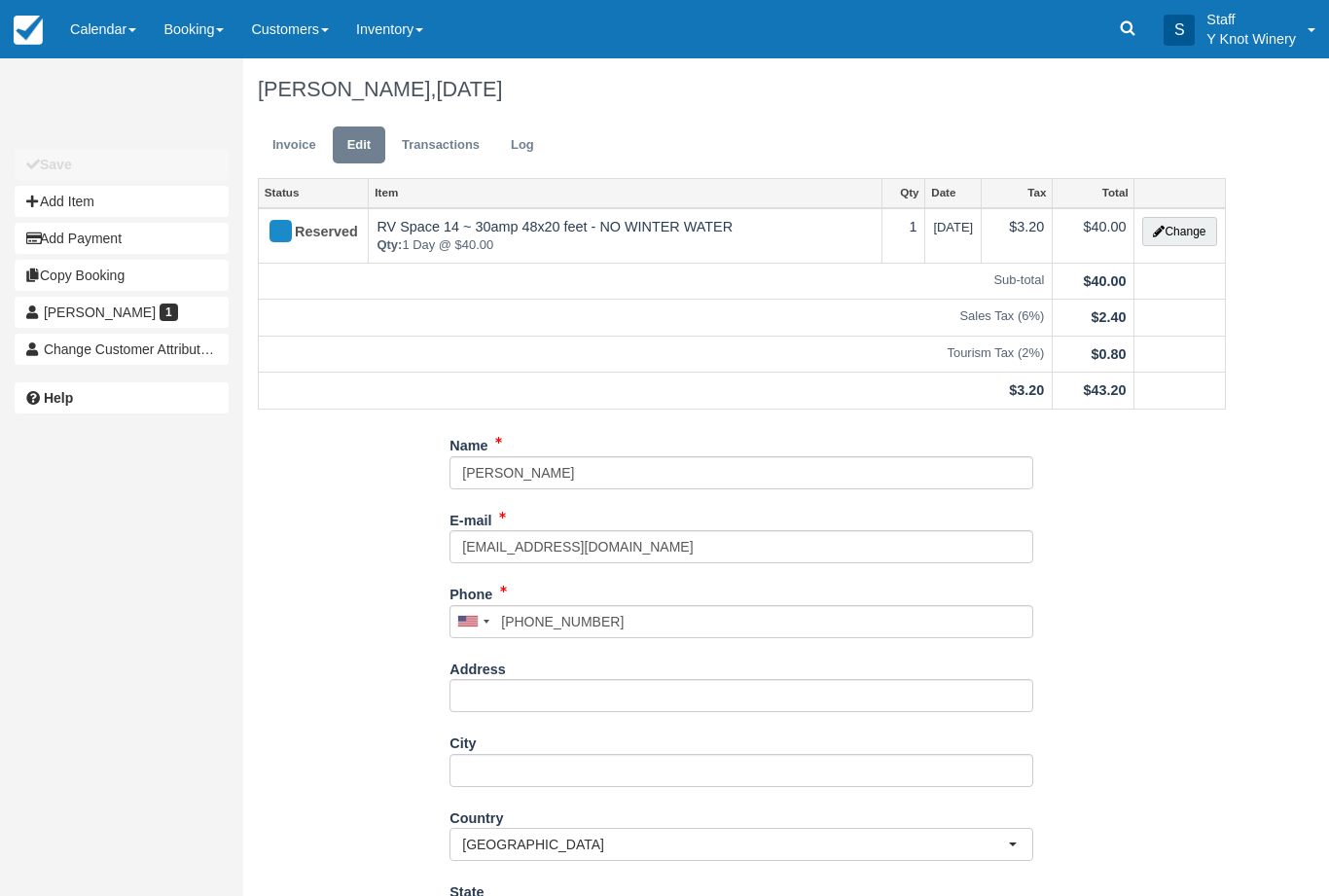
click at [111, 28] on link "Calendar" at bounding box center [103, 29] width 94 height 58
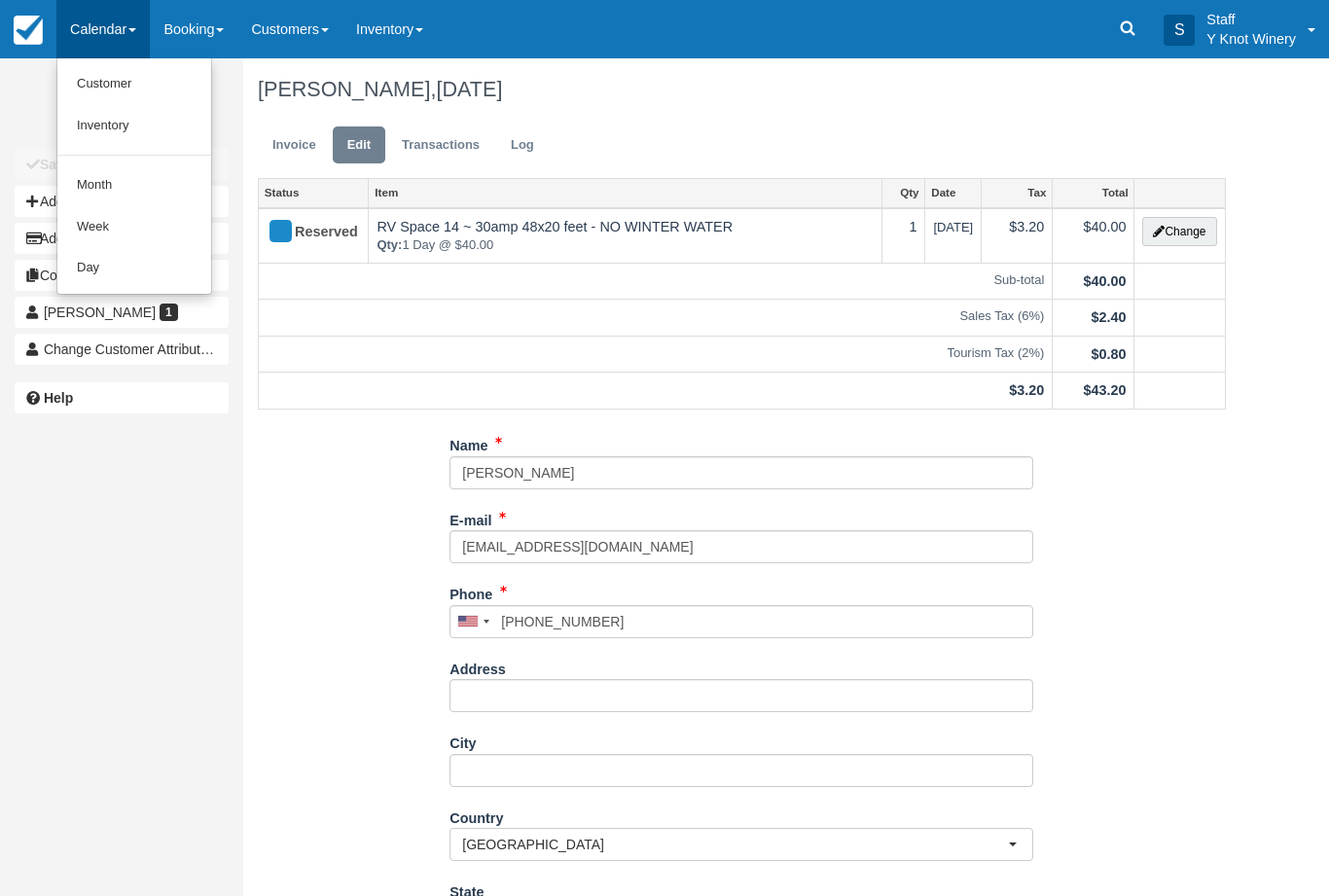
click at [100, 84] on link "Customer" at bounding box center [134, 84] width 154 height 41
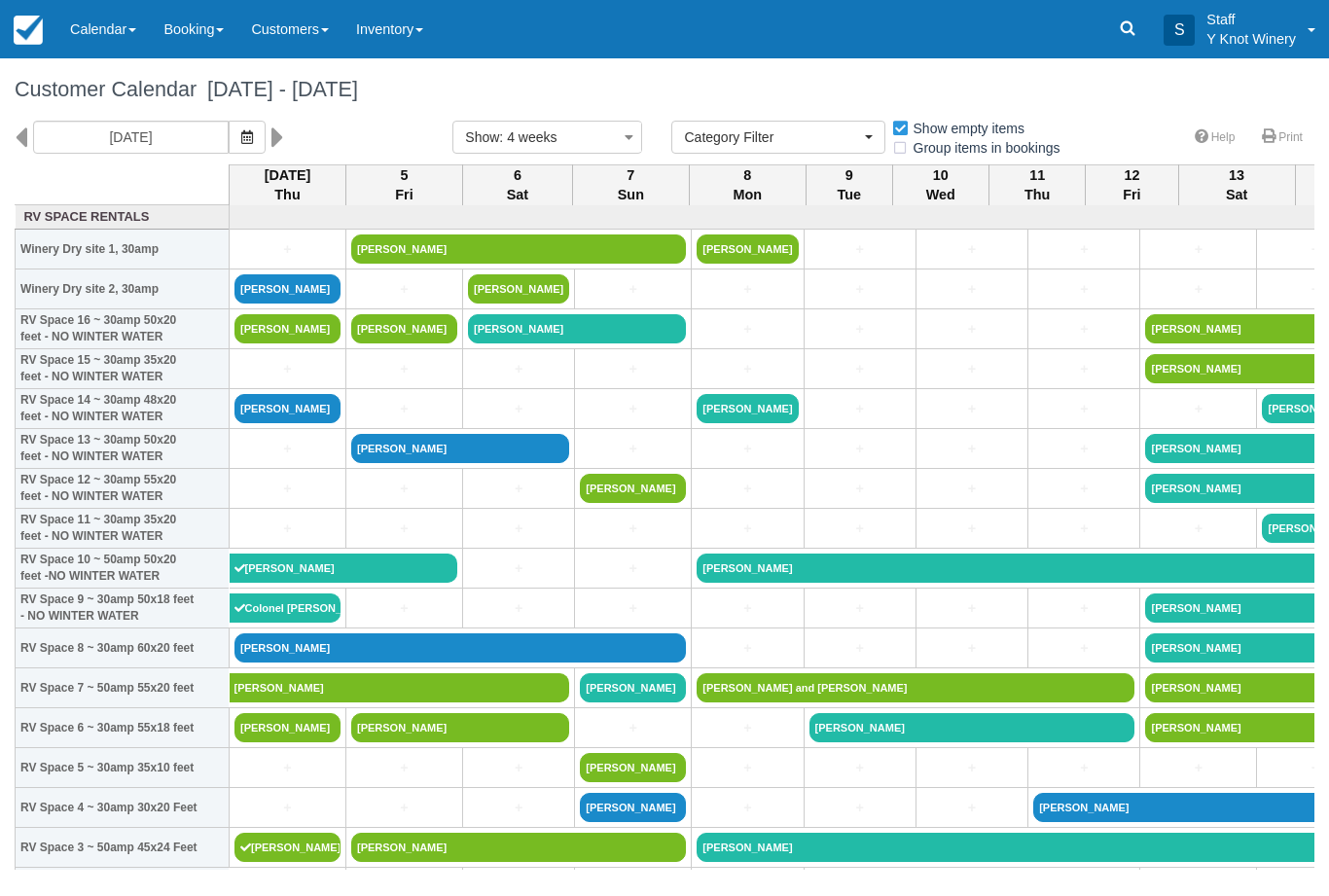
select select
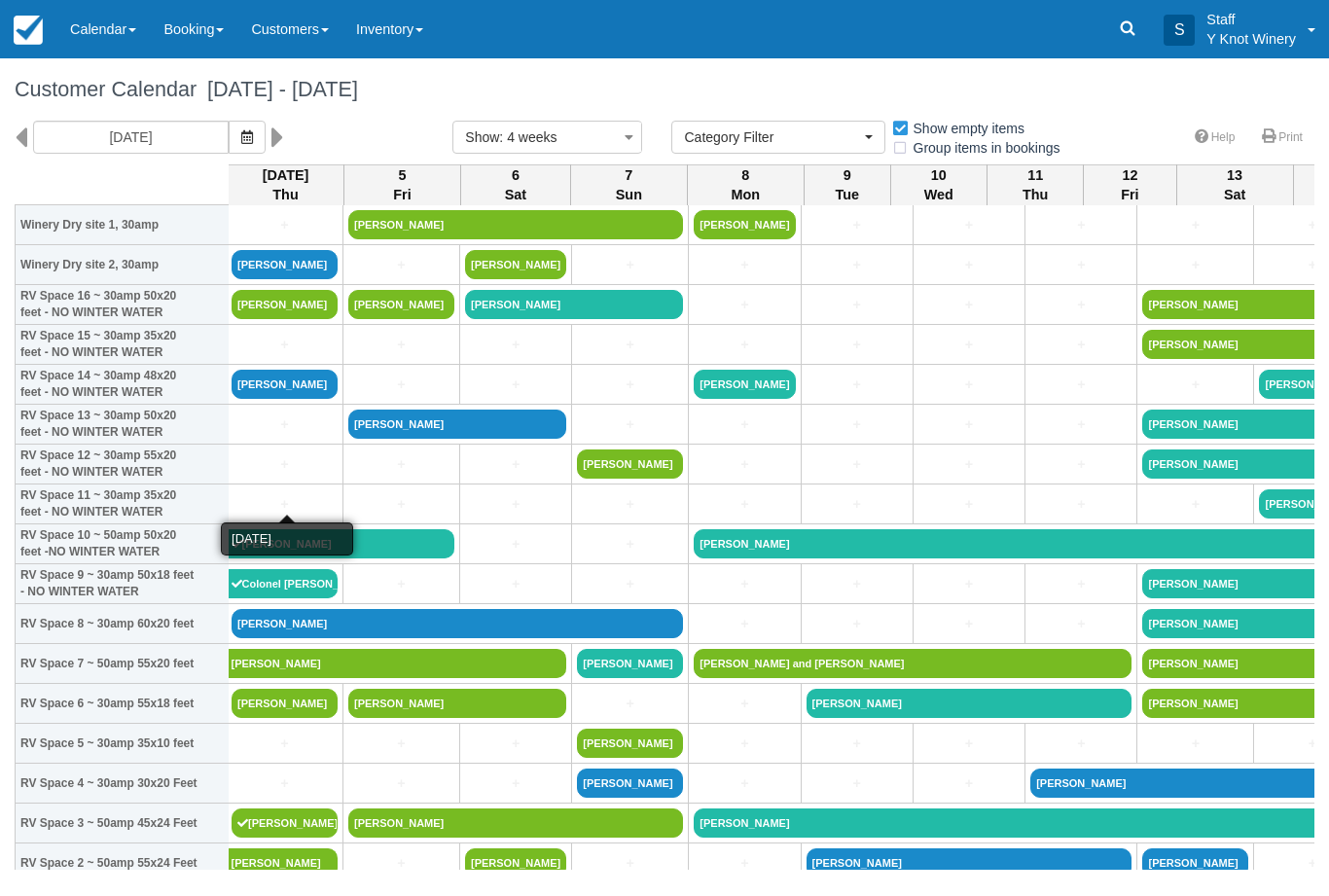
scroll to position [25, 4]
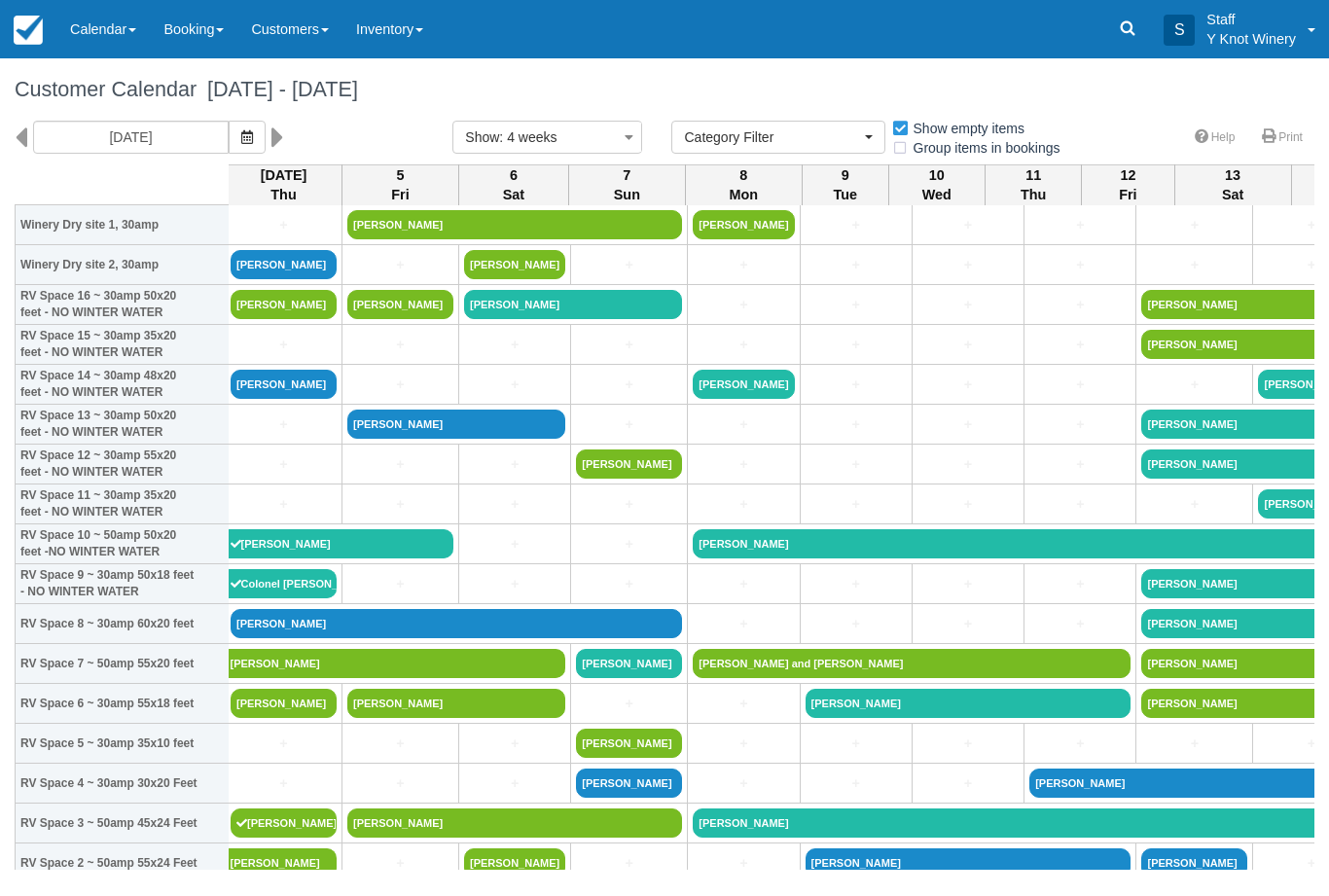
click at [241, 135] on icon "button" at bounding box center [247, 137] width 12 height 14
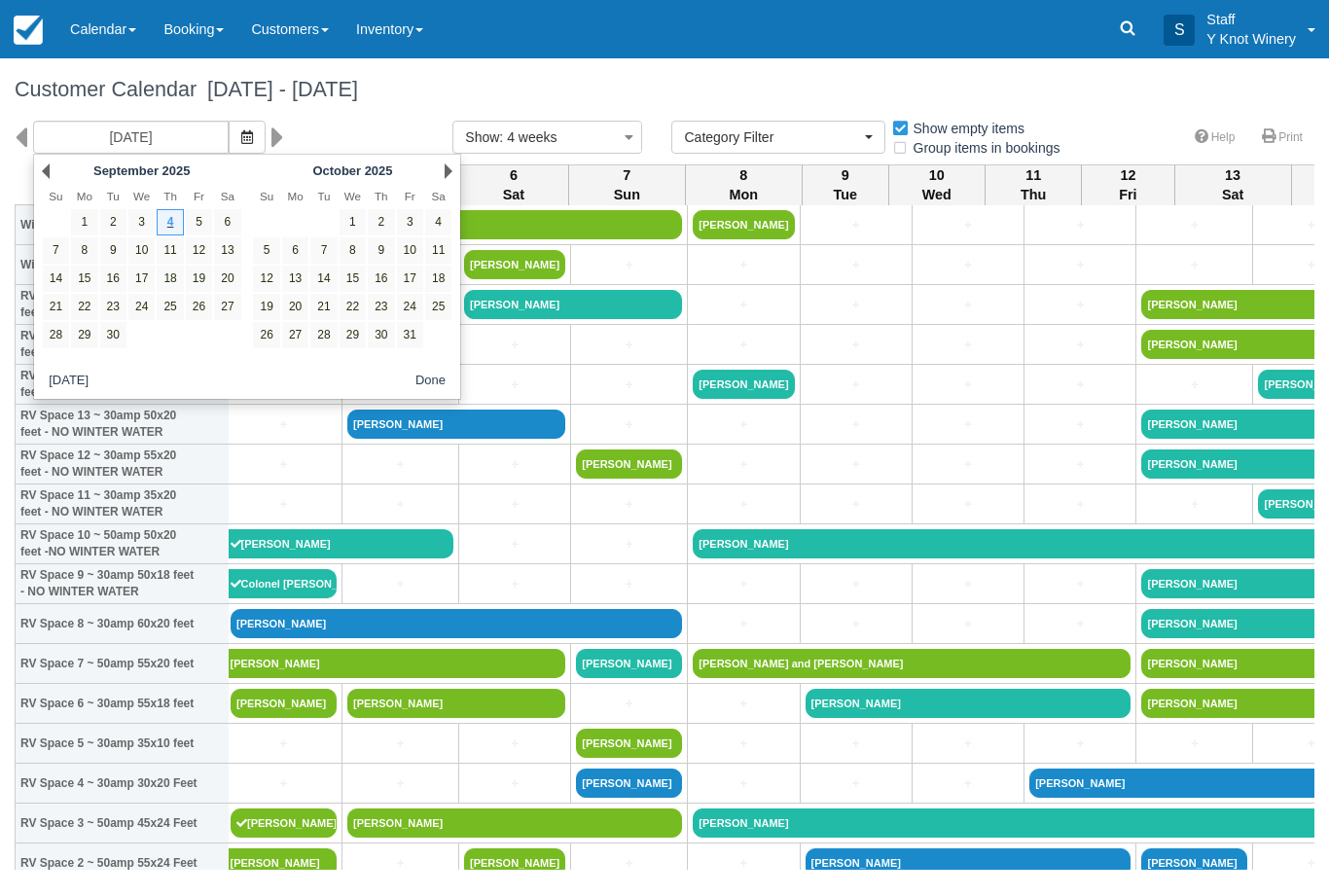
click at [176, 309] on link "25" at bounding box center [170, 307] width 27 height 27
type input "[DATE]"
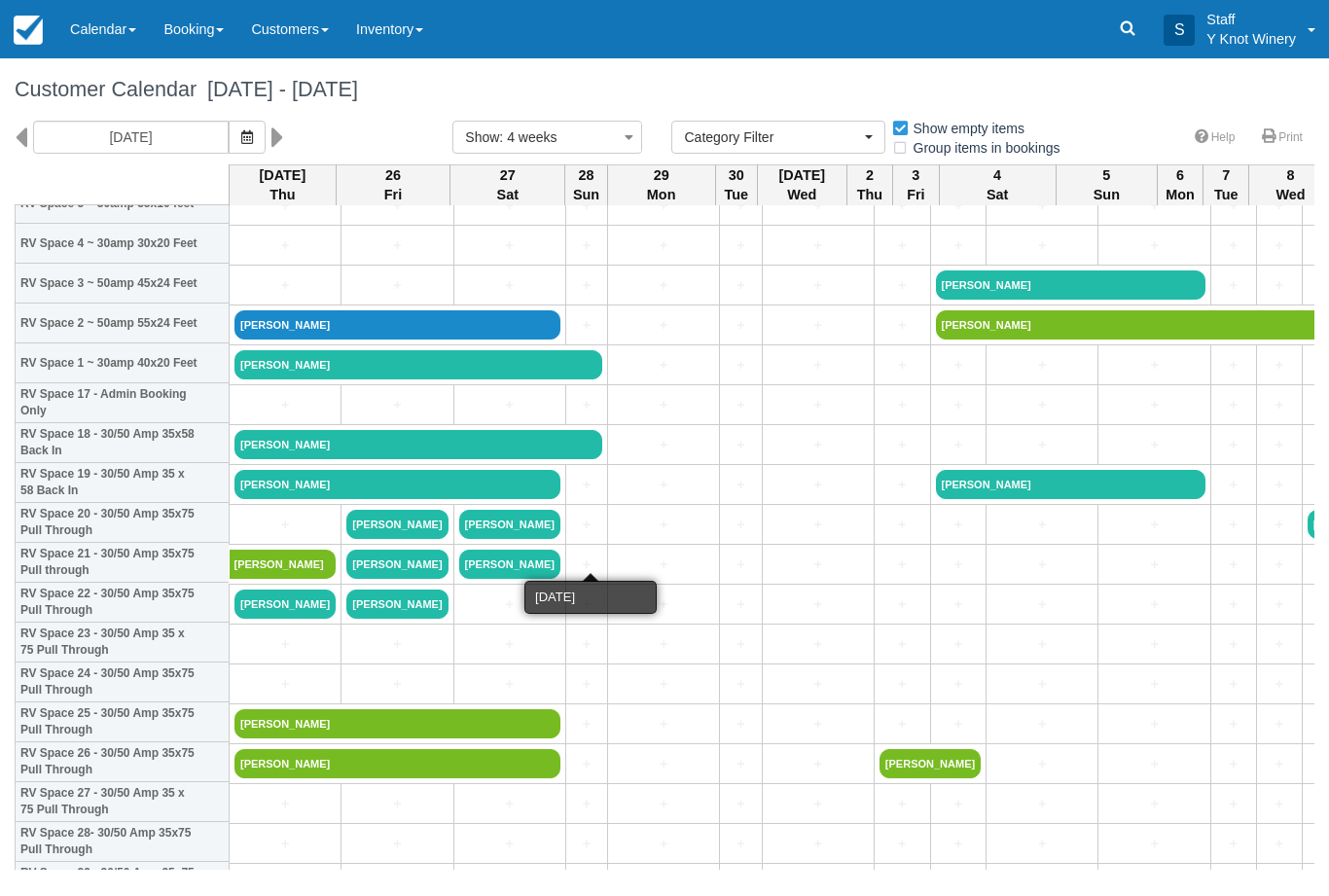
scroll to position [561, 0]
